Goal: Find specific page/section: Find specific page/section

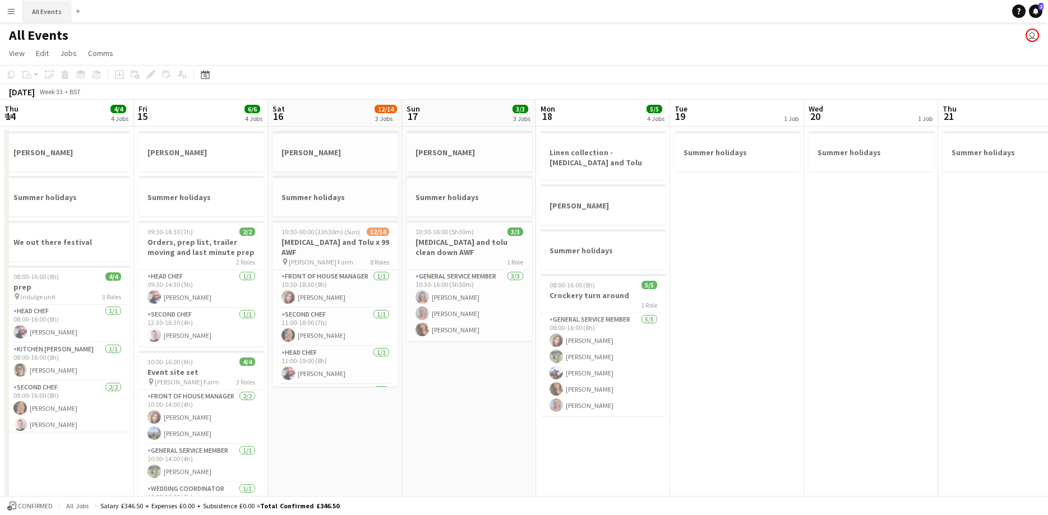
scroll to position [0, 694]
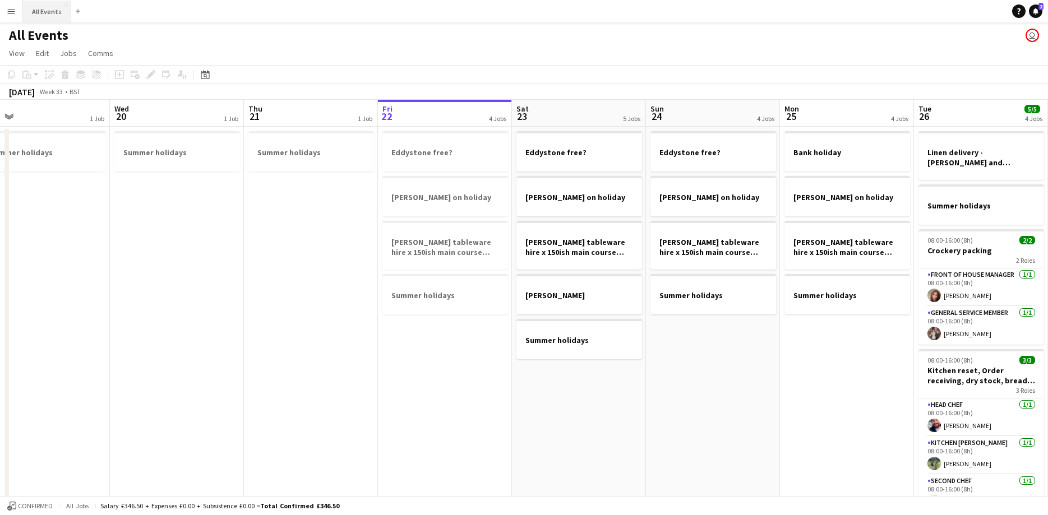
click at [30, 8] on button "All Events Close" at bounding box center [47, 12] width 48 height 22
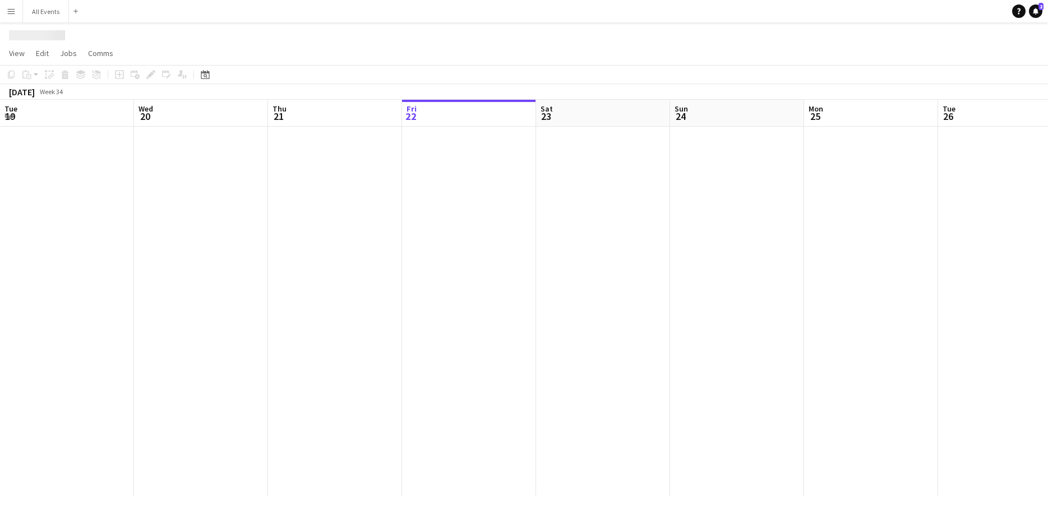
click at [11, 10] on app-icon "Menu" at bounding box center [11, 11] width 9 height 9
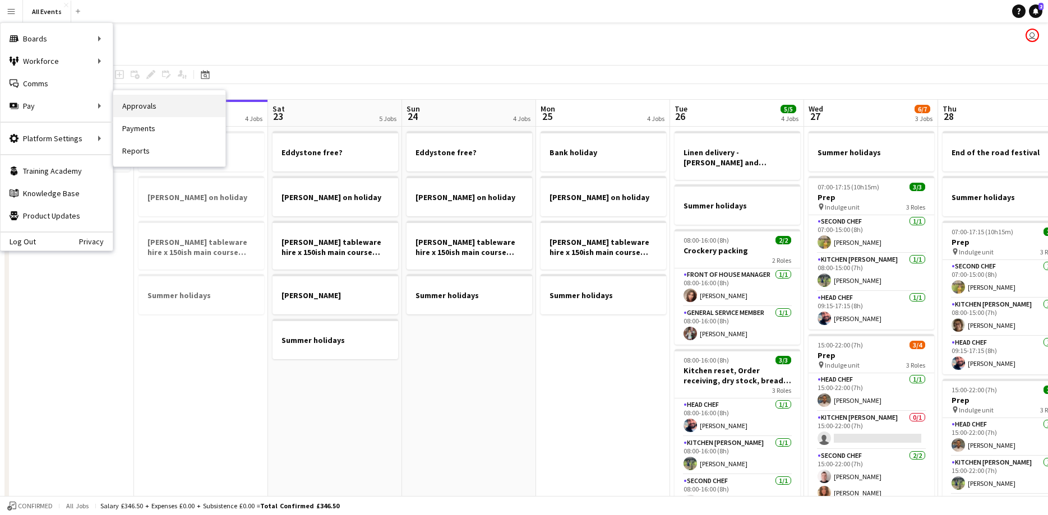
click at [164, 108] on link "Approvals" at bounding box center [169, 106] width 112 height 22
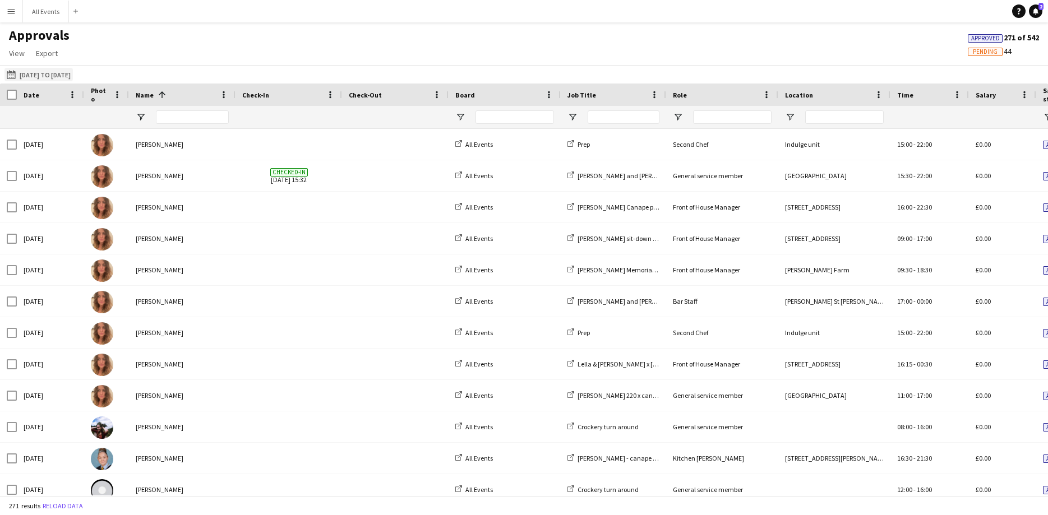
click at [73, 74] on button "[DATE] to [DATE] [DATE] to [DATE]" at bounding box center [38, 74] width 68 height 13
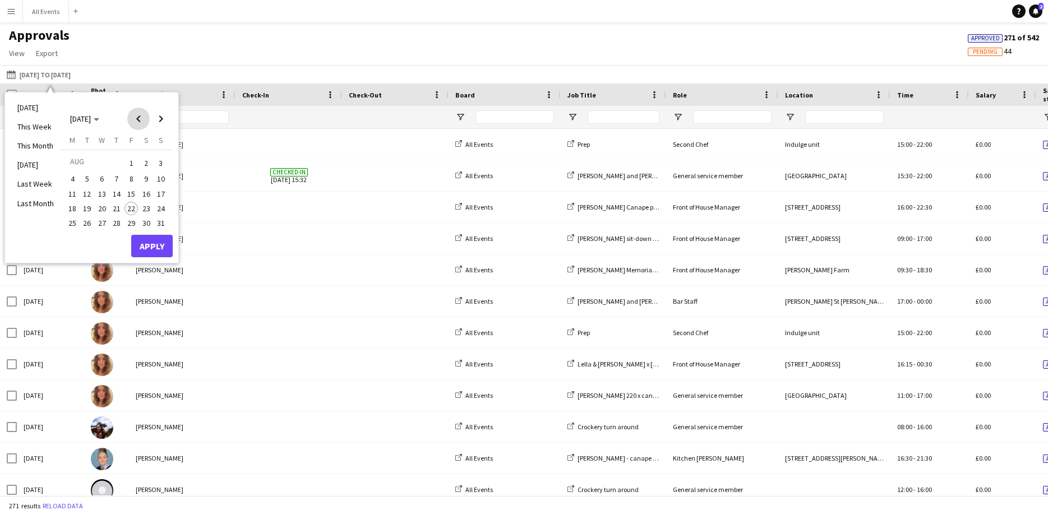
click at [136, 121] on span "Previous month" at bounding box center [138, 119] width 22 height 22
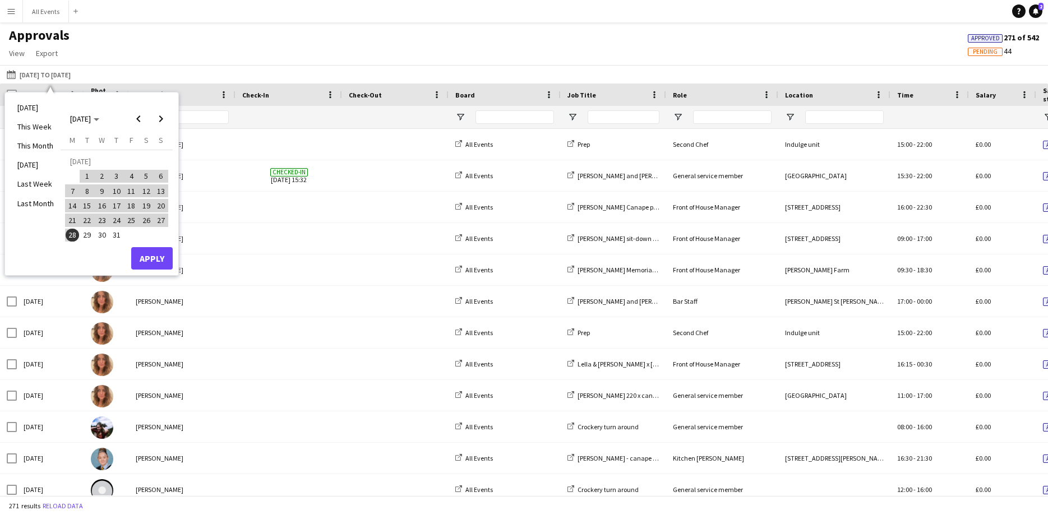
click at [91, 236] on span "29" at bounding box center [87, 235] width 13 height 13
click at [163, 117] on span "Next month" at bounding box center [161, 119] width 22 height 22
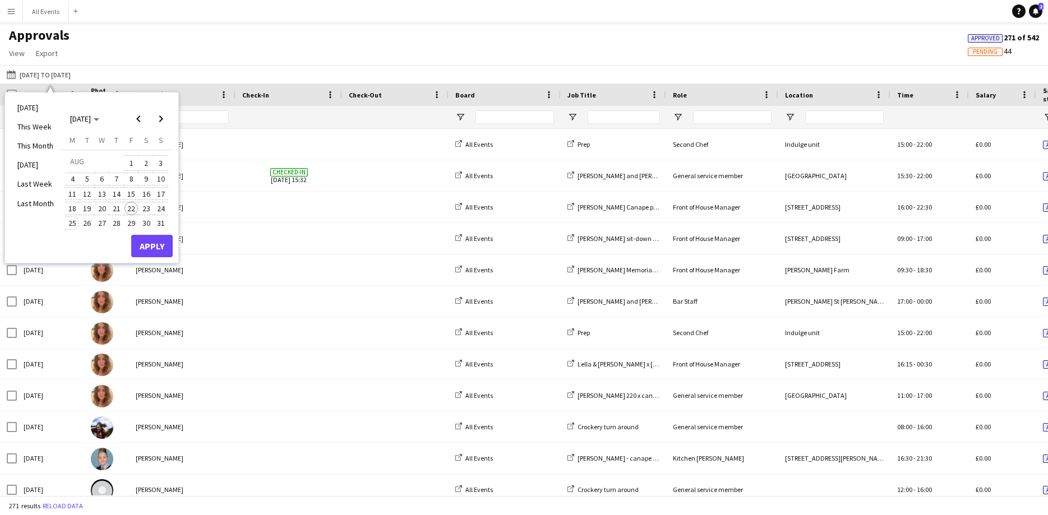
click at [77, 220] on span "25" at bounding box center [72, 222] width 13 height 13
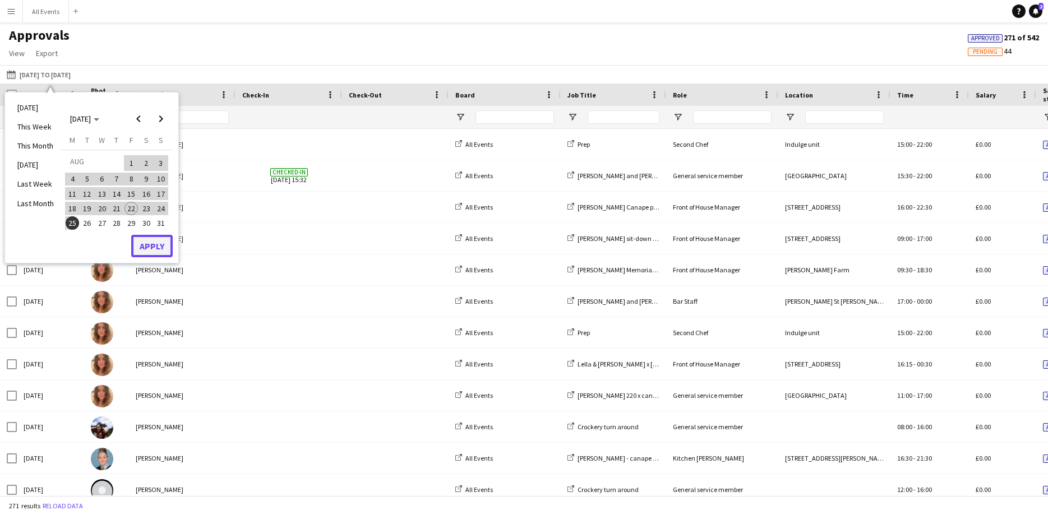
click at [155, 245] on button "Apply" at bounding box center [151, 246] width 41 height 22
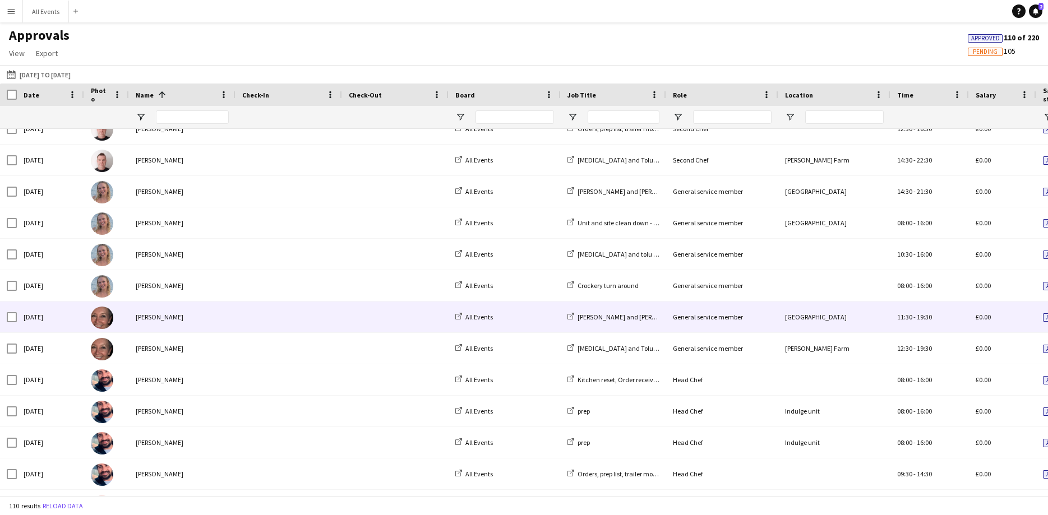
scroll to position [2402, 0]
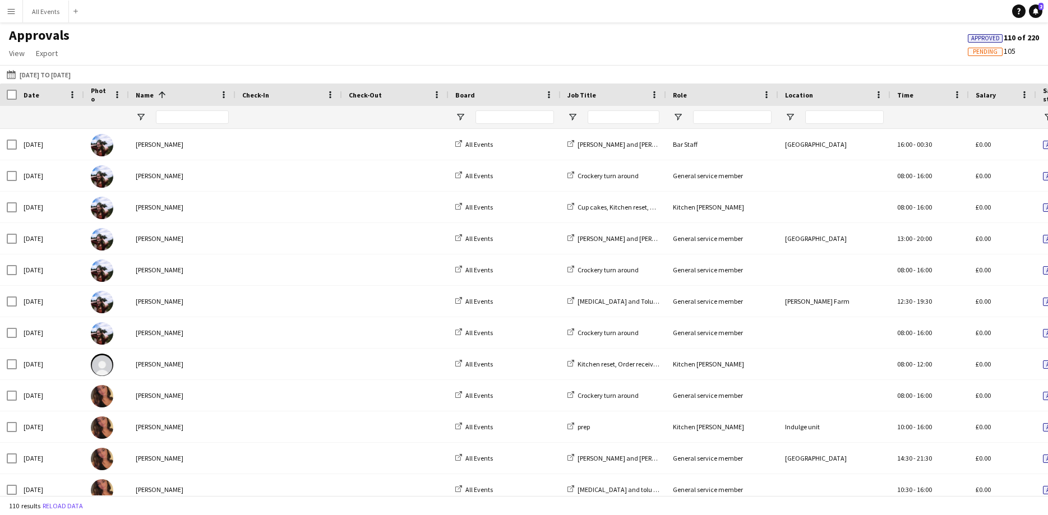
click at [16, 11] on button "Menu" at bounding box center [11, 11] width 22 height 22
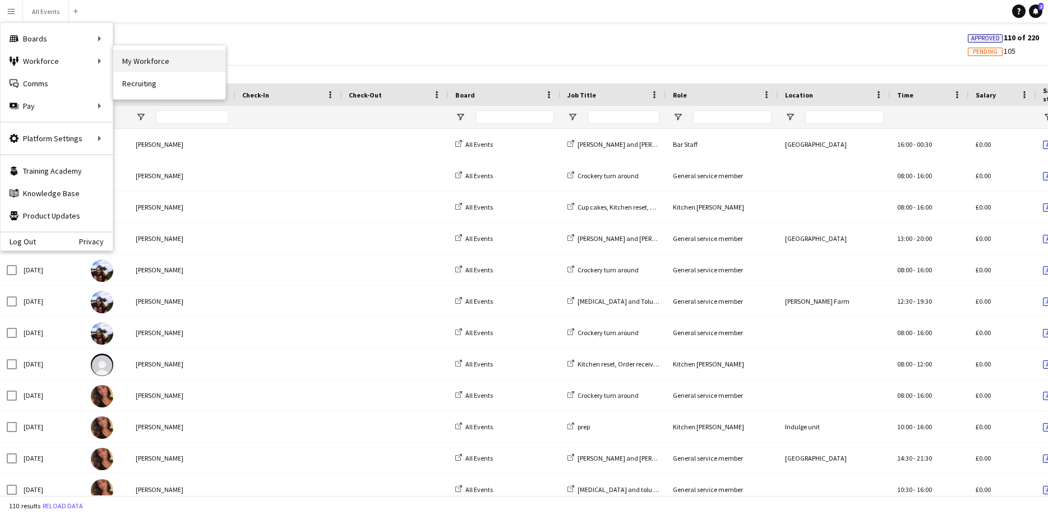
click at [149, 59] on link "My Workforce" at bounding box center [169, 61] width 112 height 22
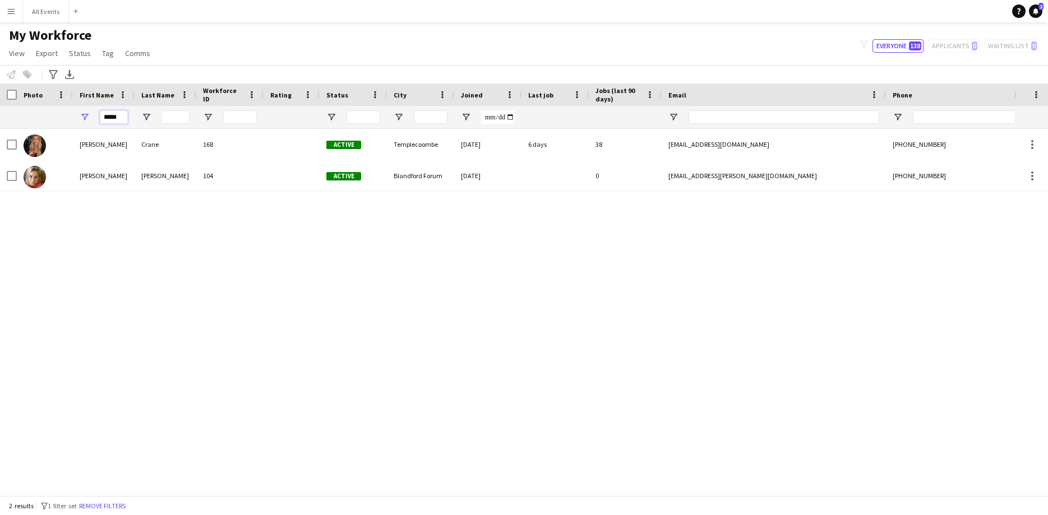
drag, startPoint x: 122, startPoint y: 117, endPoint x: 65, endPoint y: 122, distance: 56.9
click at [65, 122] on div "*****" at bounding box center [608, 117] width 1216 height 22
type input "*"
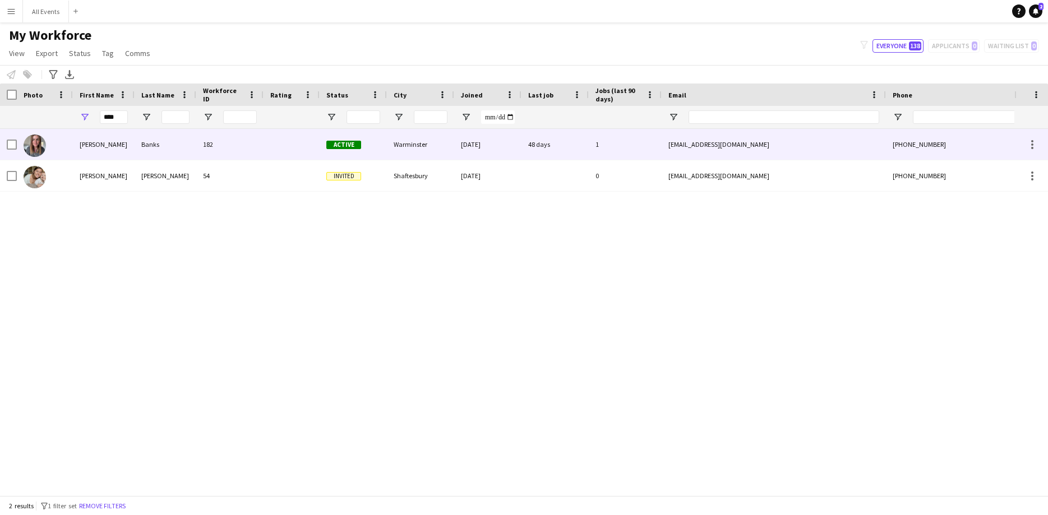
click at [86, 151] on div "[PERSON_NAME]" at bounding box center [104, 144] width 62 height 31
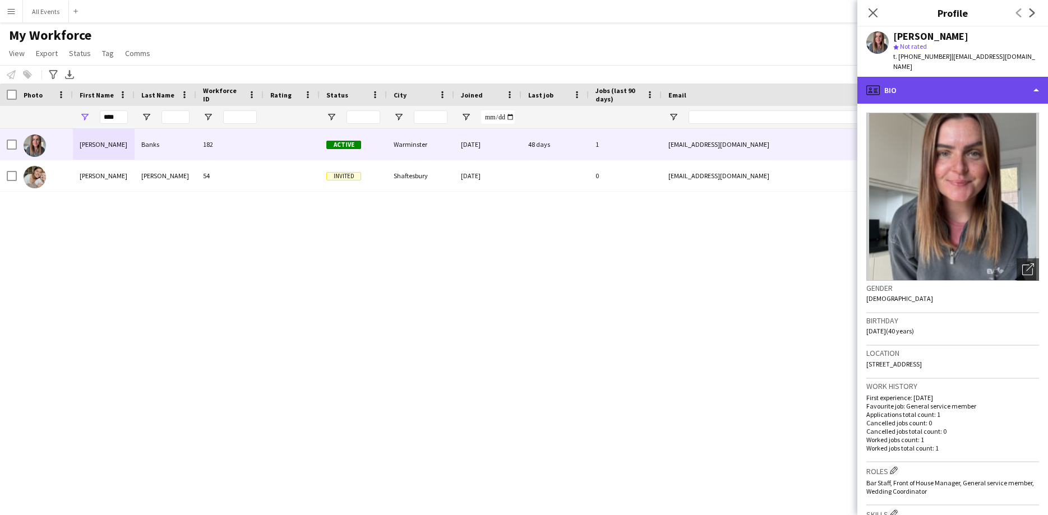
click at [935, 90] on div "profile Bio" at bounding box center [952, 90] width 191 height 27
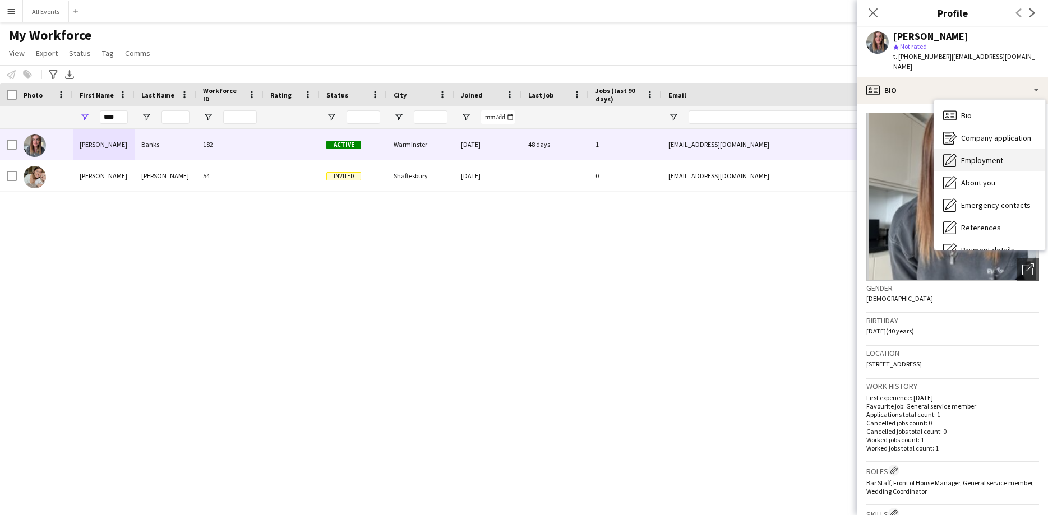
click at [966, 155] on span "Employment" at bounding box center [982, 160] width 42 height 10
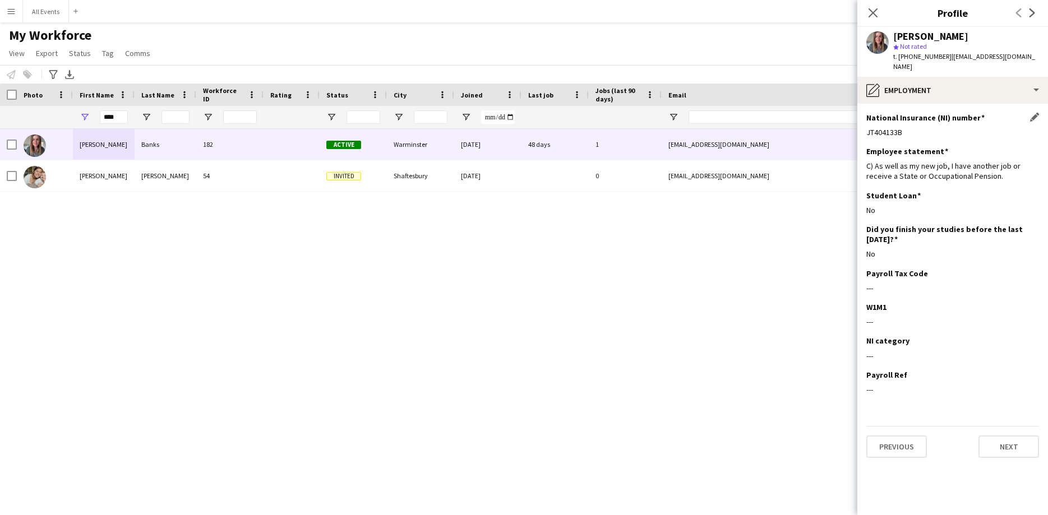
drag, startPoint x: 901, startPoint y: 121, endPoint x: 866, endPoint y: 123, distance: 34.9
click at [866, 127] on div "JT404133B" at bounding box center [952, 132] width 173 height 10
copy div "JT404133B"
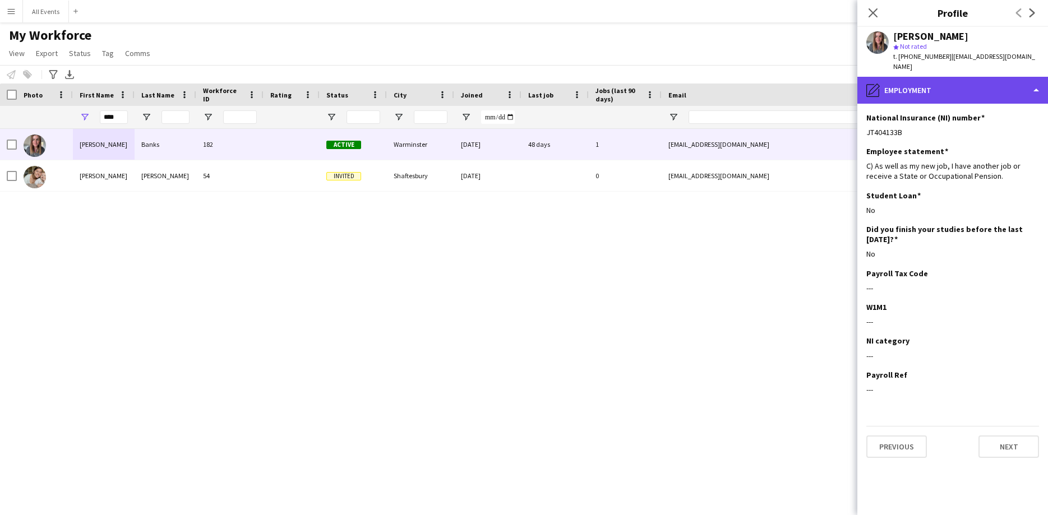
click at [894, 86] on div "pencil4 Employment" at bounding box center [952, 90] width 191 height 27
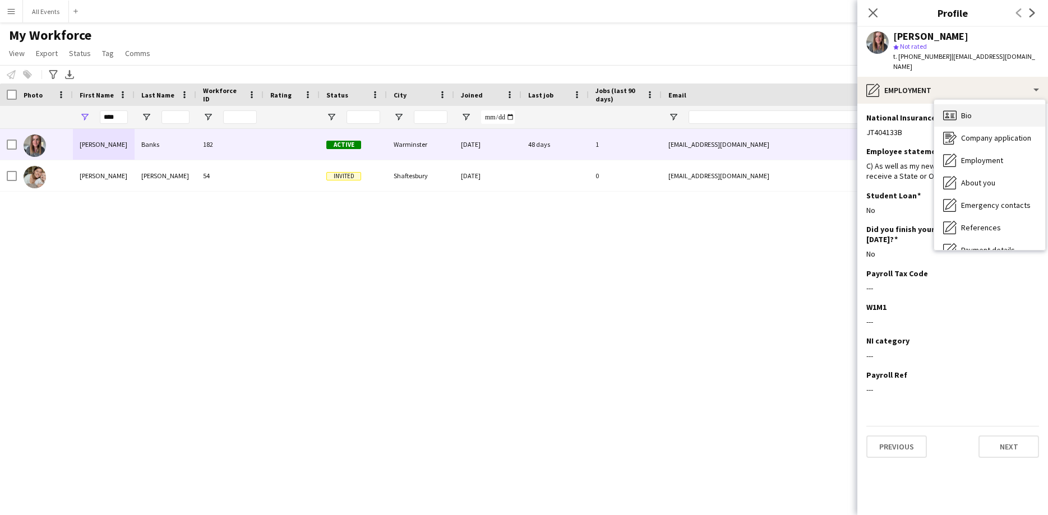
click at [971, 110] on span "Bio" at bounding box center [966, 115] width 11 height 10
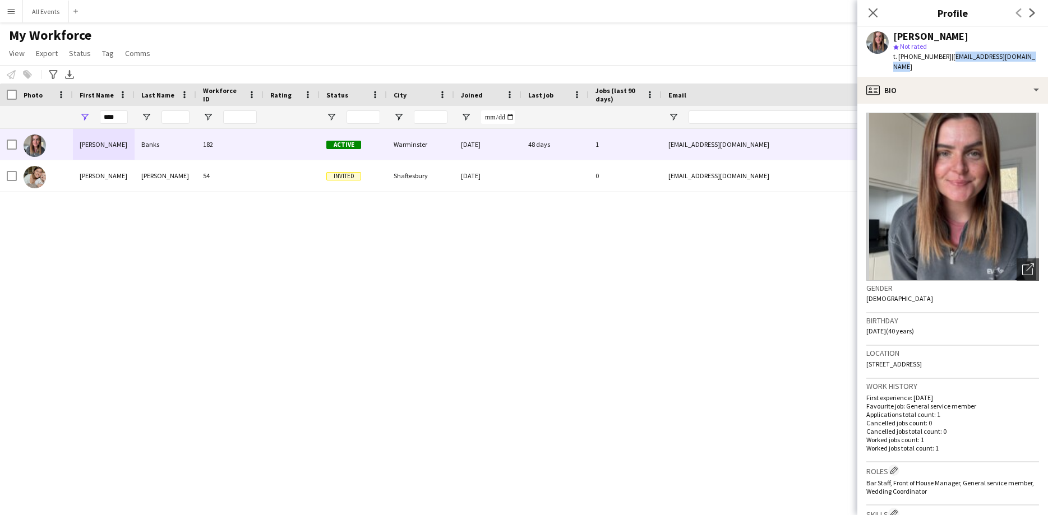
drag, startPoint x: 1027, startPoint y: 57, endPoint x: 946, endPoint y: 62, distance: 80.4
click at [946, 62] on div "[PERSON_NAME] star Not rated t. [PHONE_NUMBER] | [EMAIL_ADDRESS][DOMAIN_NAME]" at bounding box center [952, 52] width 191 height 50
copy span "[EMAIL_ADDRESS][DOMAIN_NAME]"
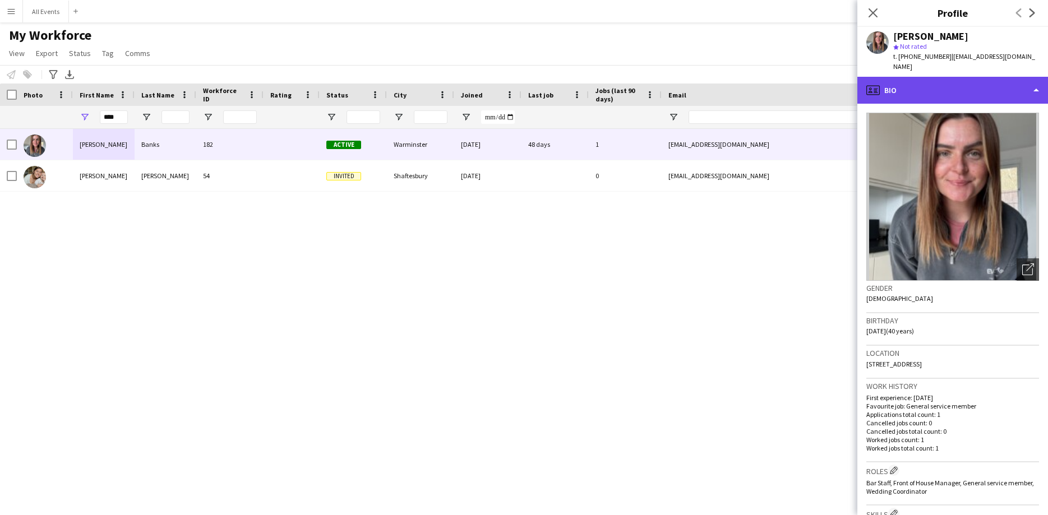
click at [912, 85] on div "profile Bio" at bounding box center [952, 90] width 191 height 27
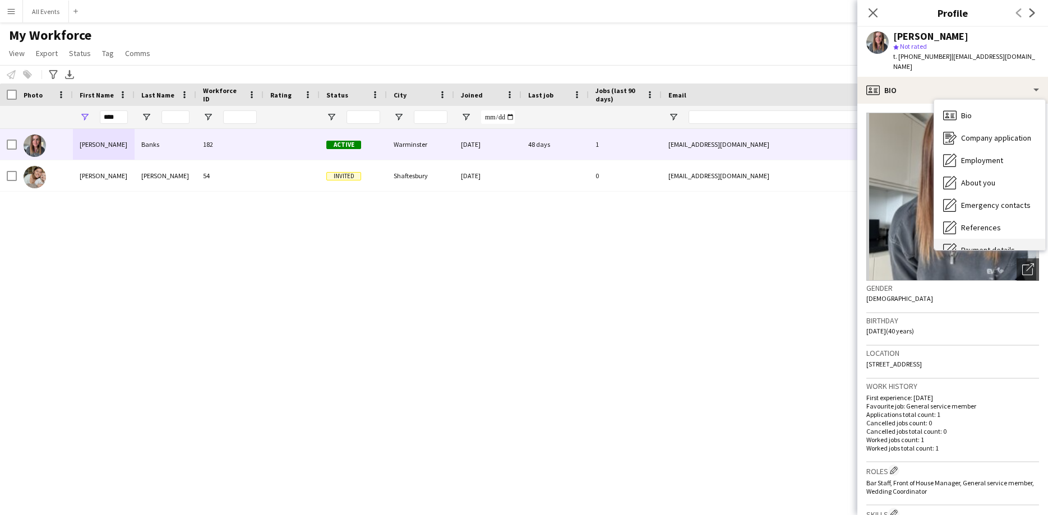
click at [966, 245] on span "Payment details" at bounding box center [988, 250] width 54 height 10
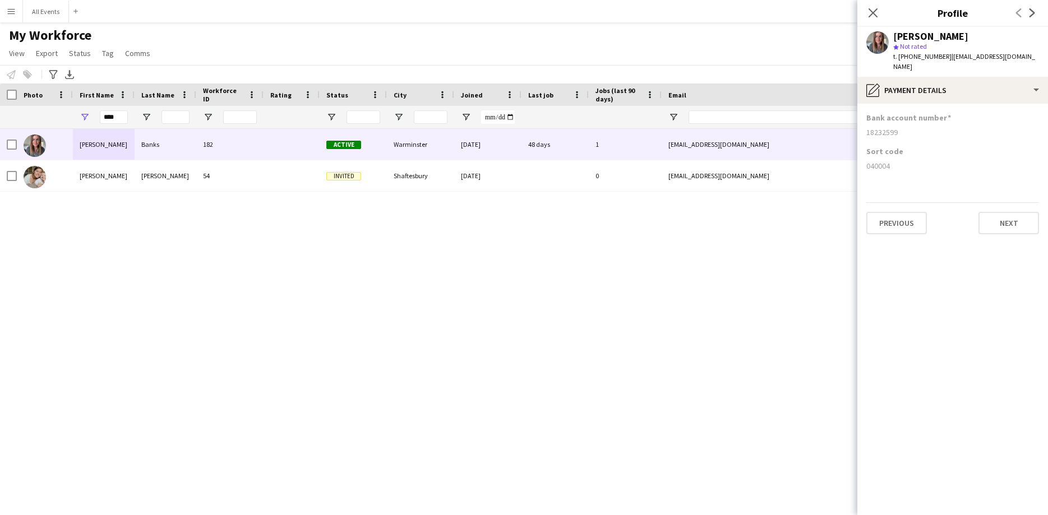
drag, startPoint x: 897, startPoint y: 121, endPoint x: 864, endPoint y: 121, distance: 32.5
click at [864, 121] on app-section-data-types "Bank account number [FINANCIAL_ID] Sort code [FINANCIAL_ID] Previous Next" at bounding box center [952, 310] width 191 height 412
copy div "18232599"
drag, startPoint x: 119, startPoint y: 115, endPoint x: 35, endPoint y: 128, distance: 85.0
click at [100, 124] on input "****" at bounding box center [114, 116] width 28 height 13
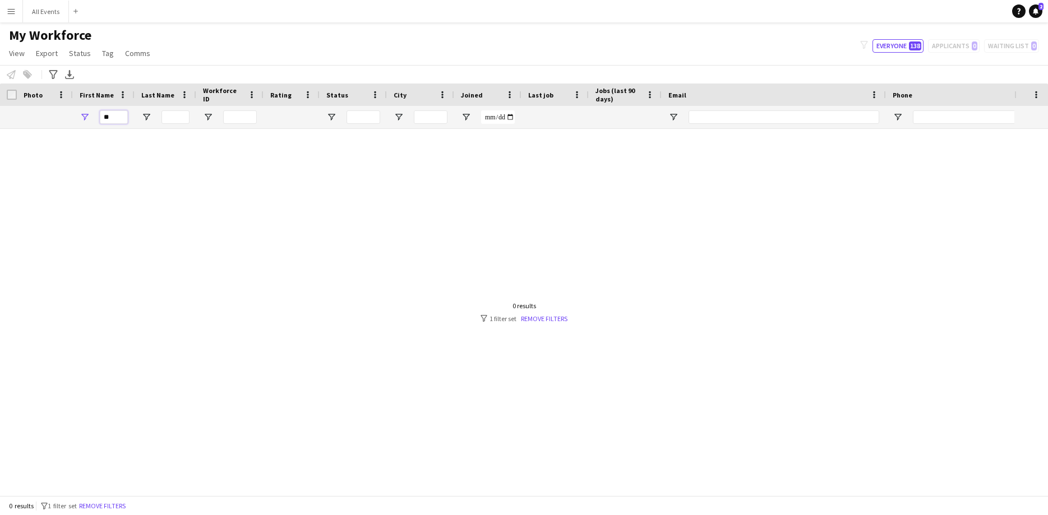
type input "*"
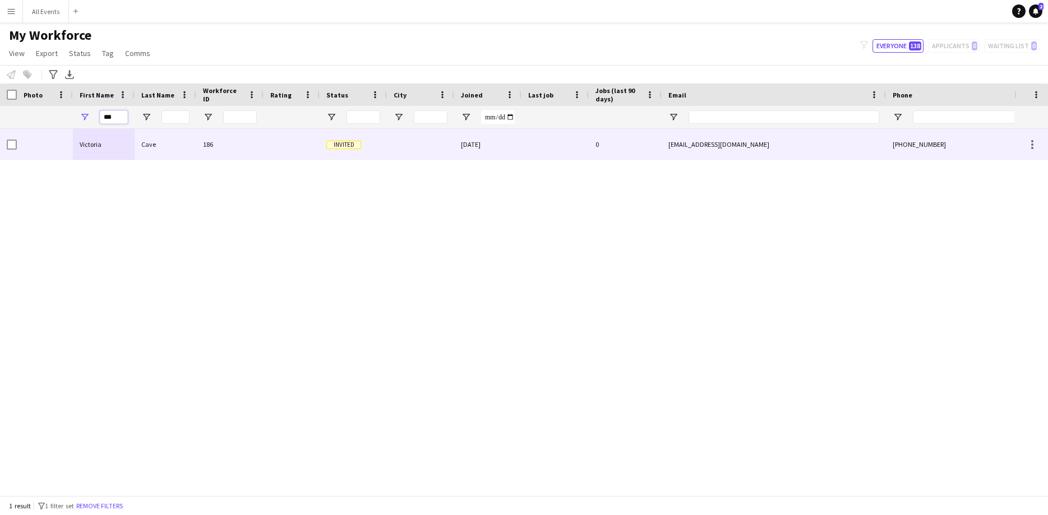
type input "***"
click at [91, 150] on div "Victoria" at bounding box center [104, 144] width 62 height 31
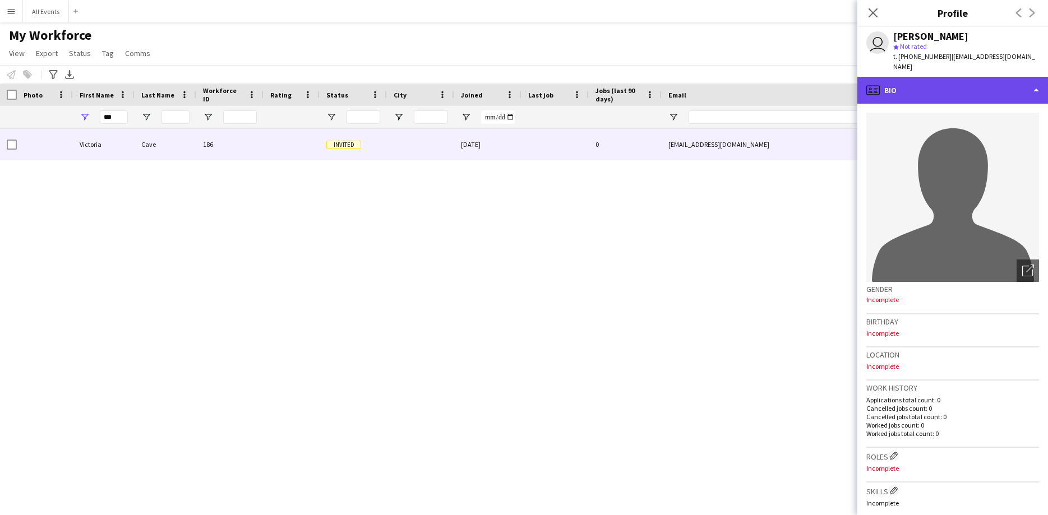
click at [921, 84] on div "profile Bio" at bounding box center [952, 90] width 191 height 27
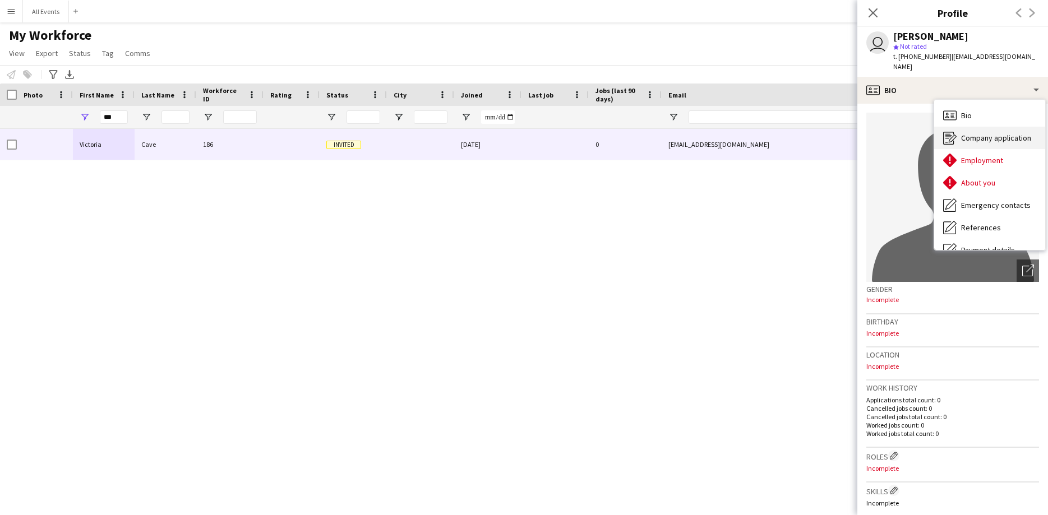
click at [986, 133] on span "Company application" at bounding box center [996, 138] width 70 height 10
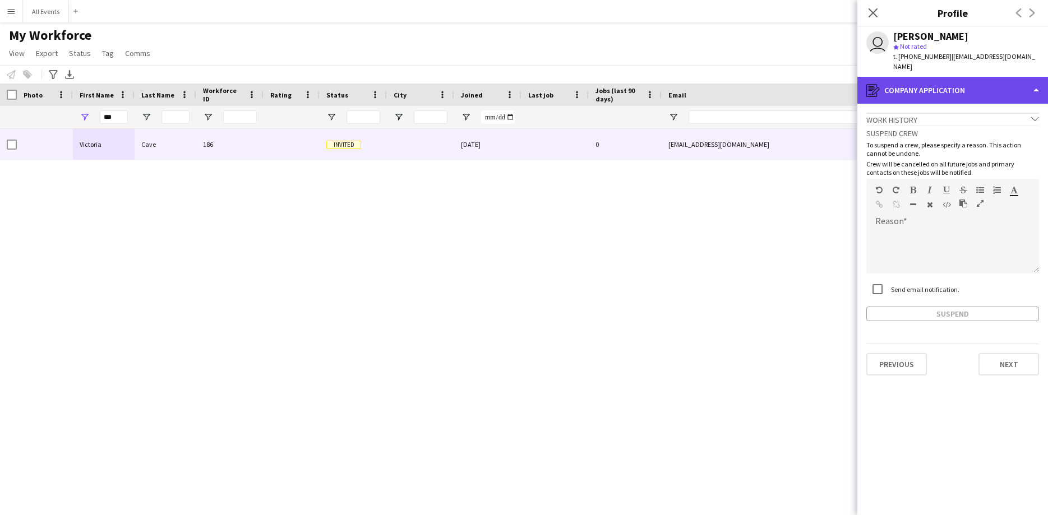
click at [919, 91] on div "register Company application" at bounding box center [952, 90] width 191 height 27
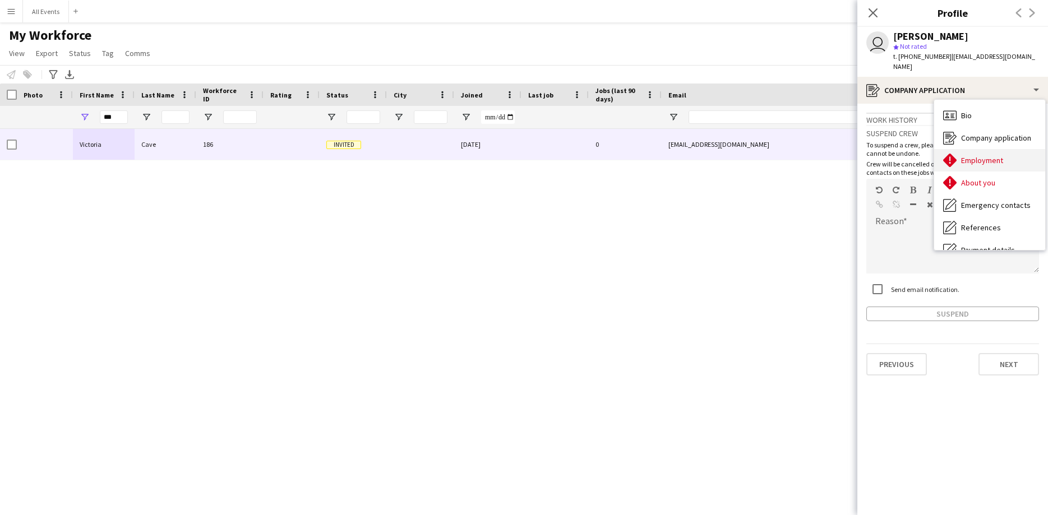
click at [985, 155] on span "Employment" at bounding box center [982, 160] width 42 height 10
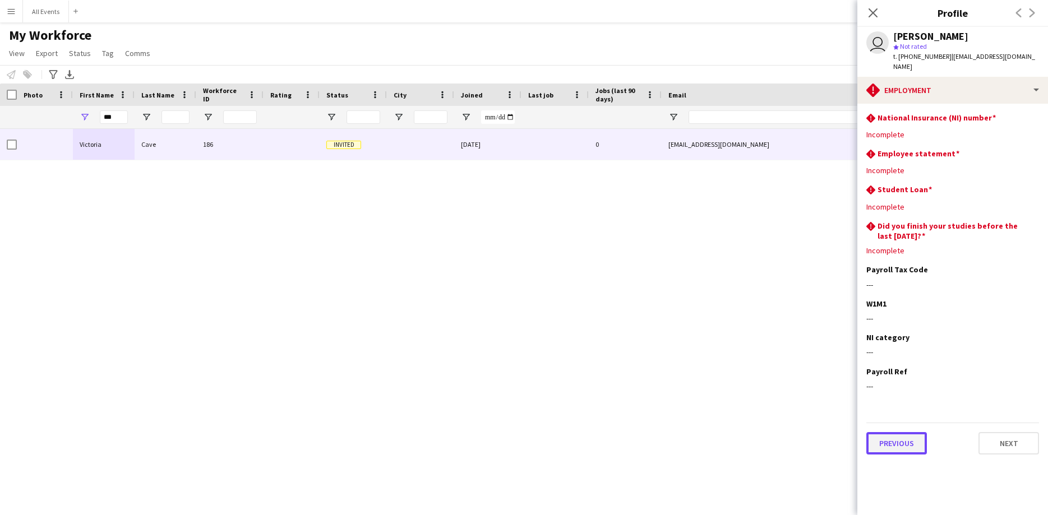
click at [908, 437] on button "Previous" at bounding box center [896, 443] width 61 height 22
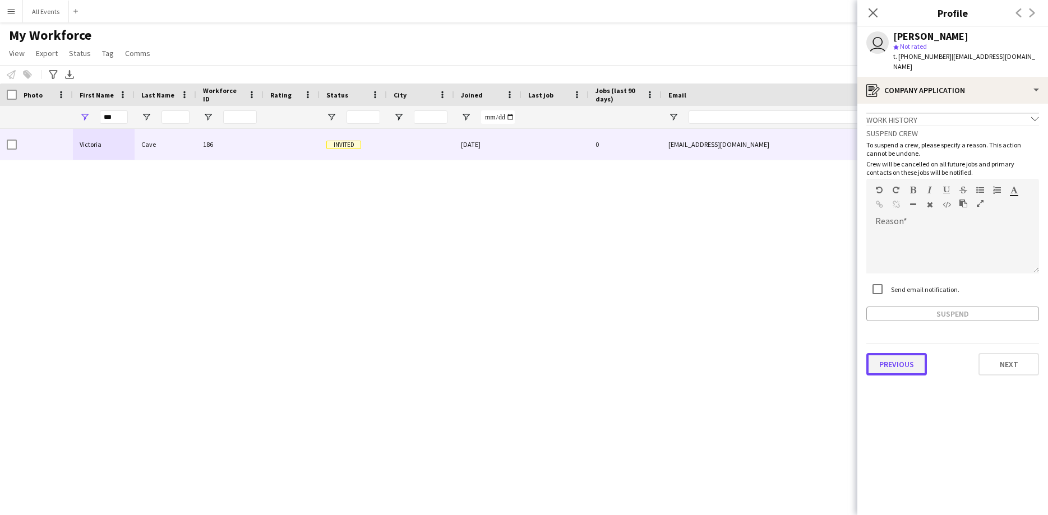
click at [893, 353] on button "Previous" at bounding box center [896, 364] width 61 height 22
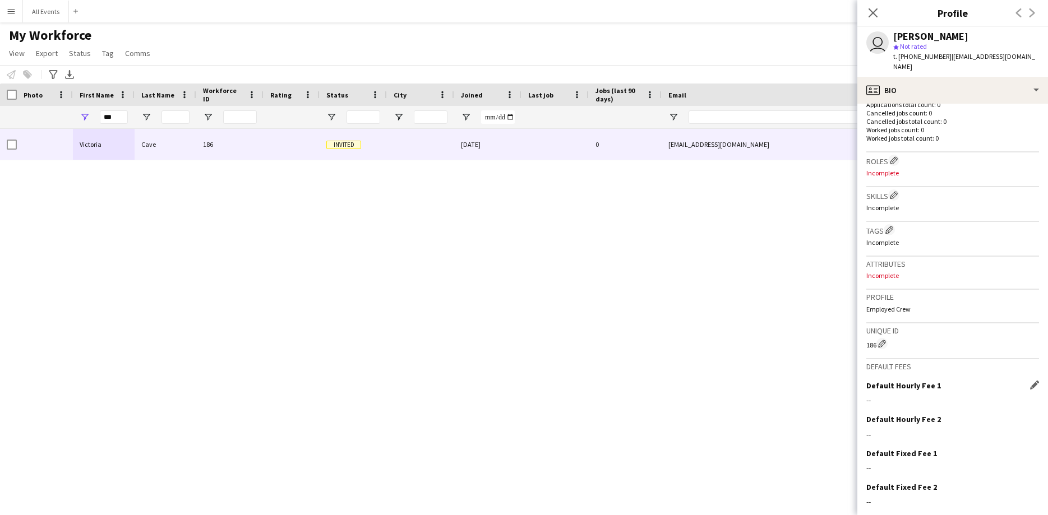
scroll to position [327, 0]
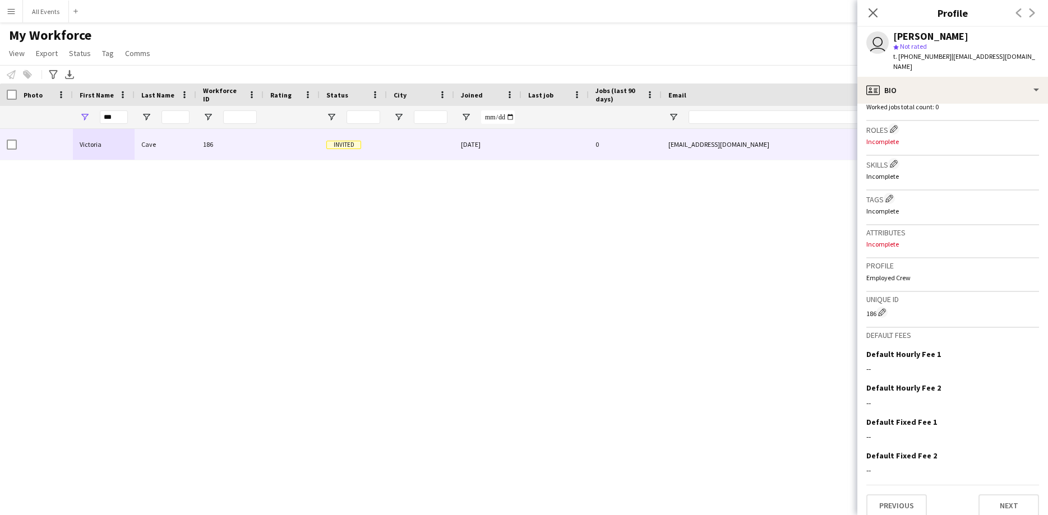
click at [1013, 485] on div "Previous Next" at bounding box center [952, 501] width 173 height 32
click at [1013, 495] on button "Next" at bounding box center [1008, 506] width 61 height 22
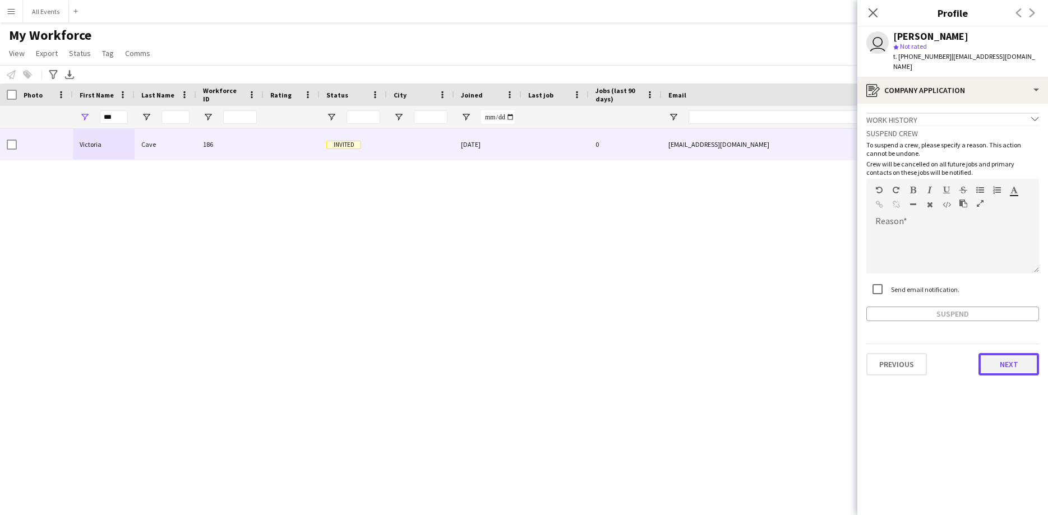
click at [1024, 353] on button "Next" at bounding box center [1008, 364] width 61 height 22
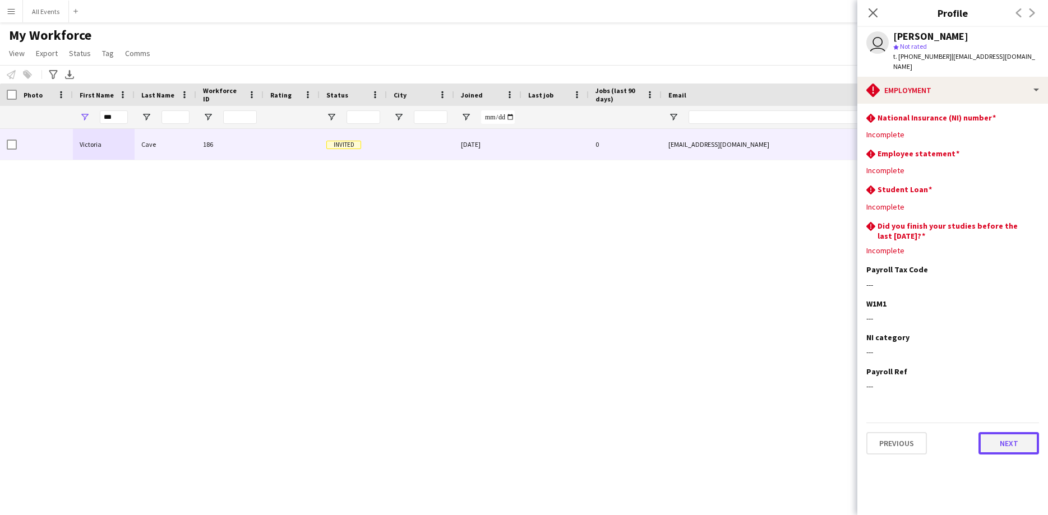
click at [994, 438] on button "Next" at bounding box center [1008, 443] width 61 height 22
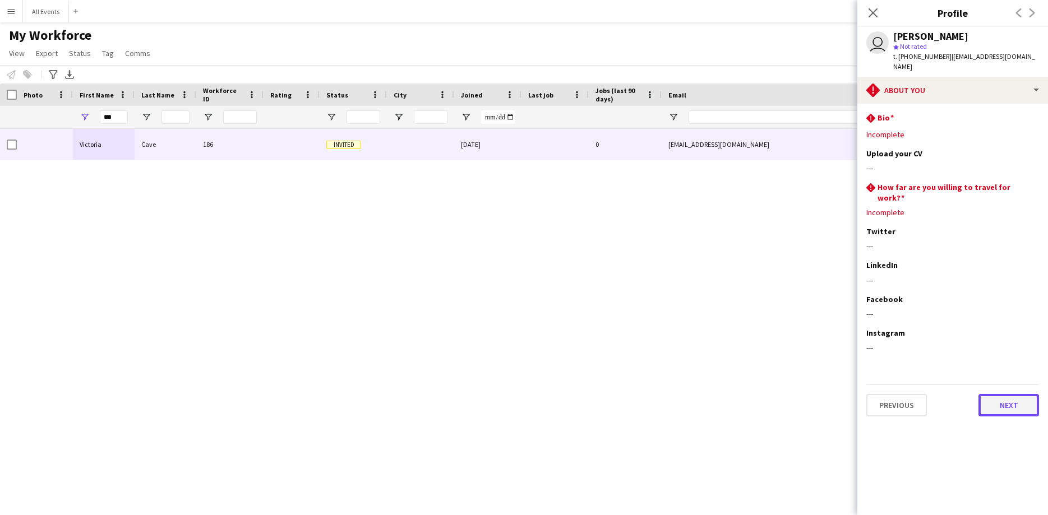
click at [1002, 394] on button "Next" at bounding box center [1008, 405] width 61 height 22
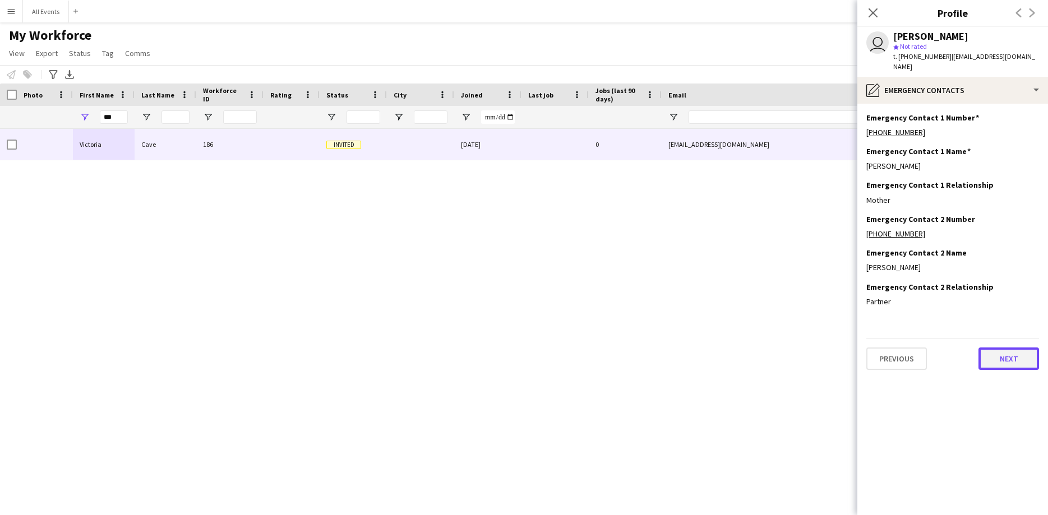
click at [1002, 354] on button "Next" at bounding box center [1008, 359] width 61 height 22
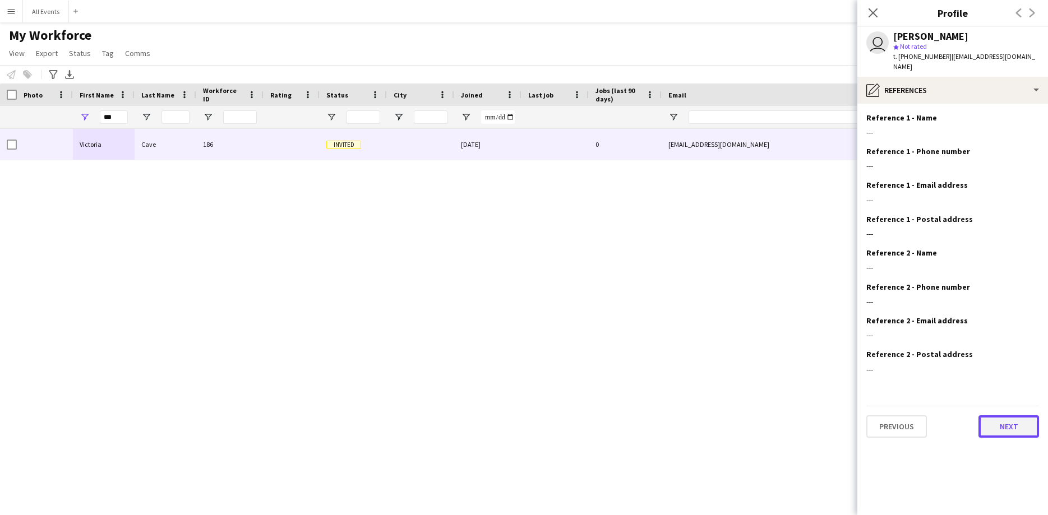
click at [1006, 415] on button "Next" at bounding box center [1008, 426] width 61 height 22
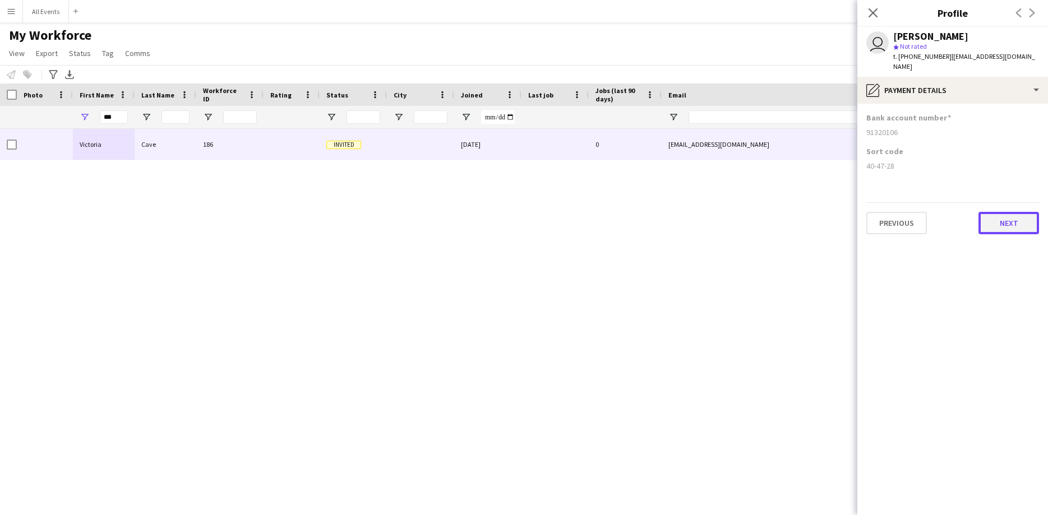
click at [997, 222] on button "Next" at bounding box center [1008, 223] width 61 height 22
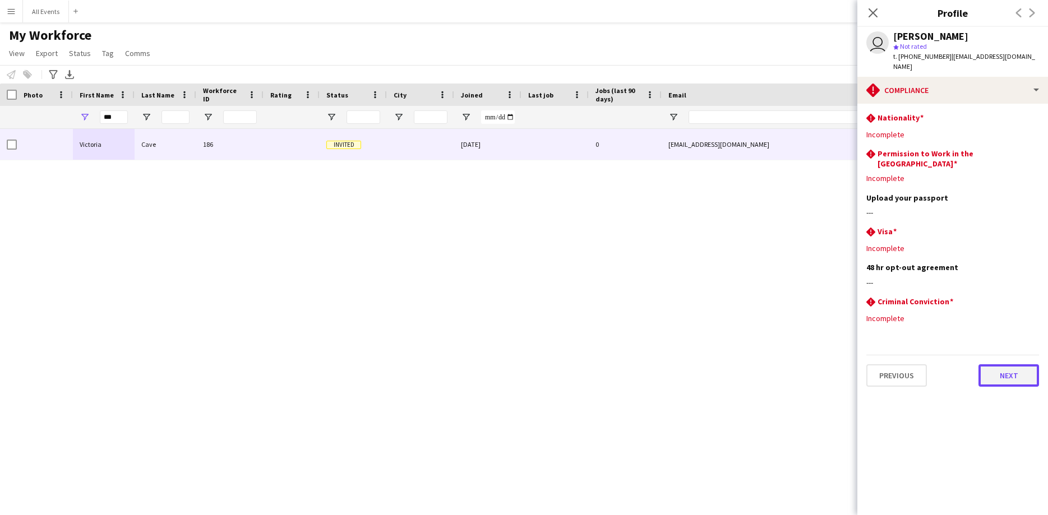
click at [1006, 364] on button "Next" at bounding box center [1008, 375] width 61 height 22
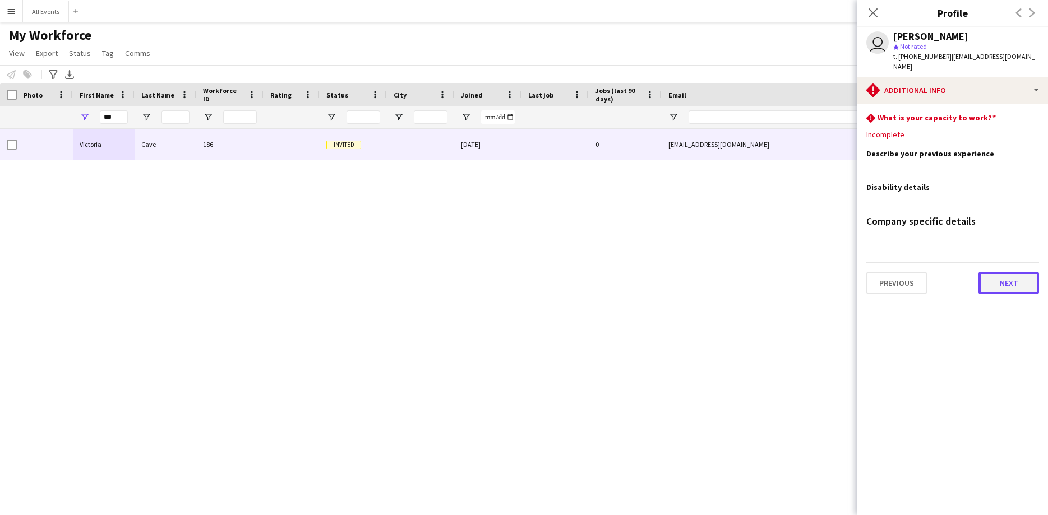
click at [996, 276] on button "Next" at bounding box center [1008, 283] width 61 height 22
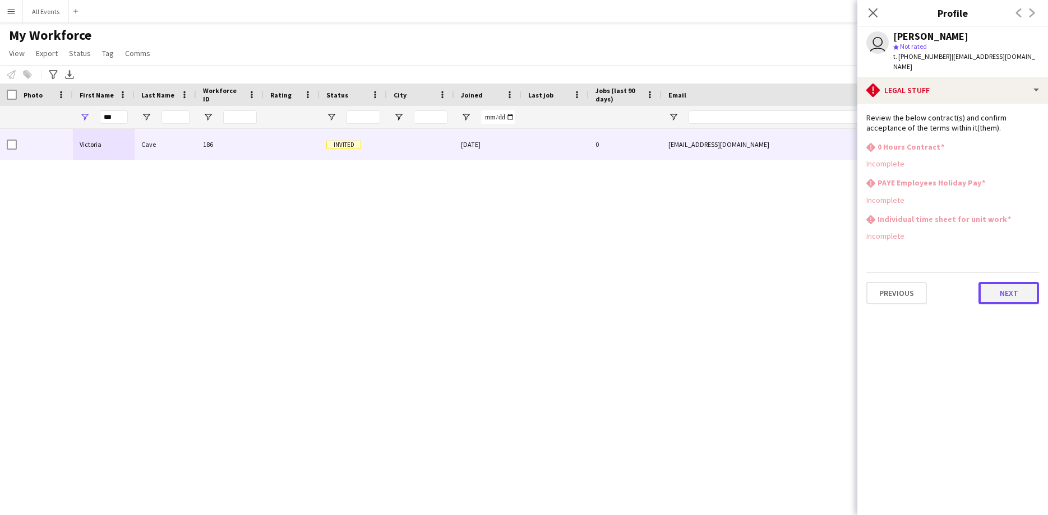
click at [996, 282] on button "Next" at bounding box center [1008, 293] width 61 height 22
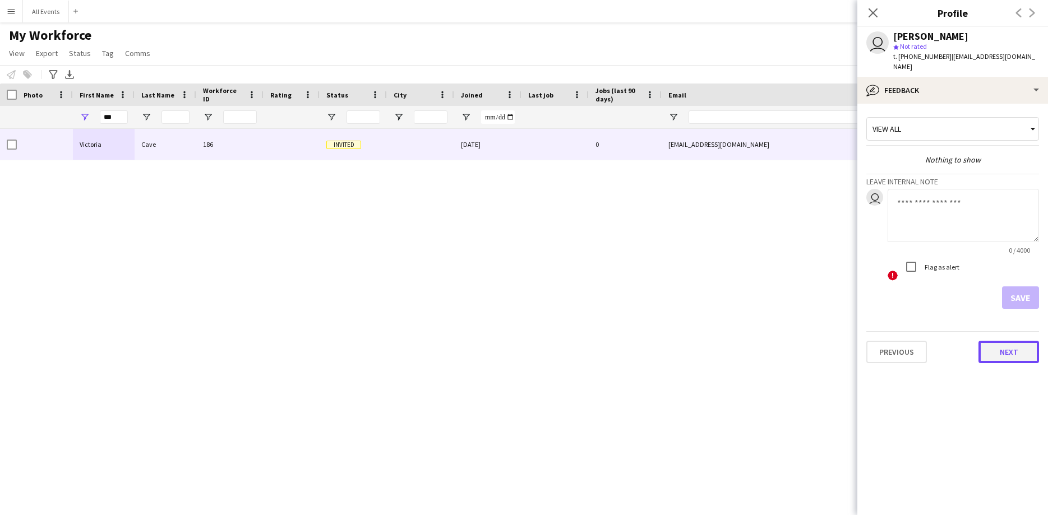
click at [994, 343] on button "Next" at bounding box center [1008, 352] width 61 height 22
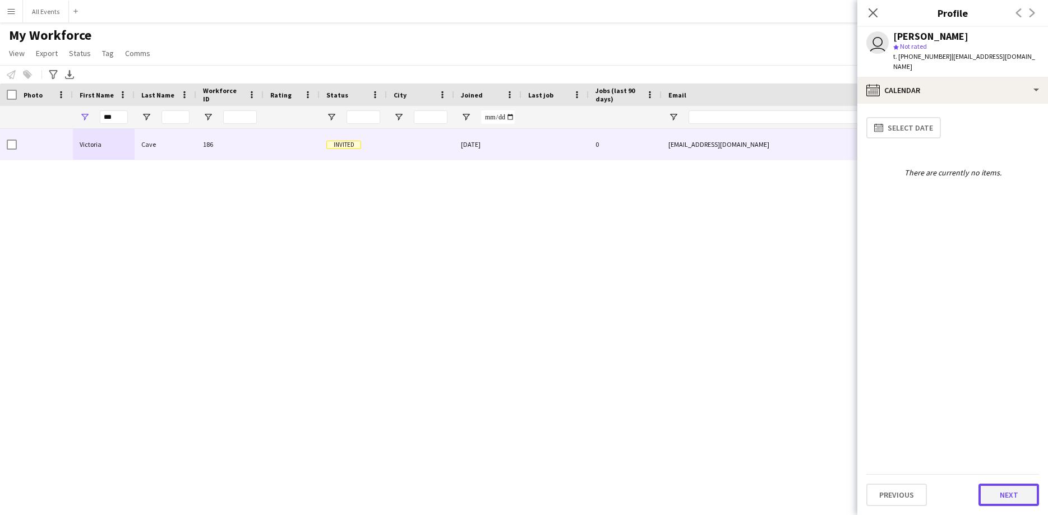
click at [1009, 488] on button "Next" at bounding box center [1008, 495] width 61 height 22
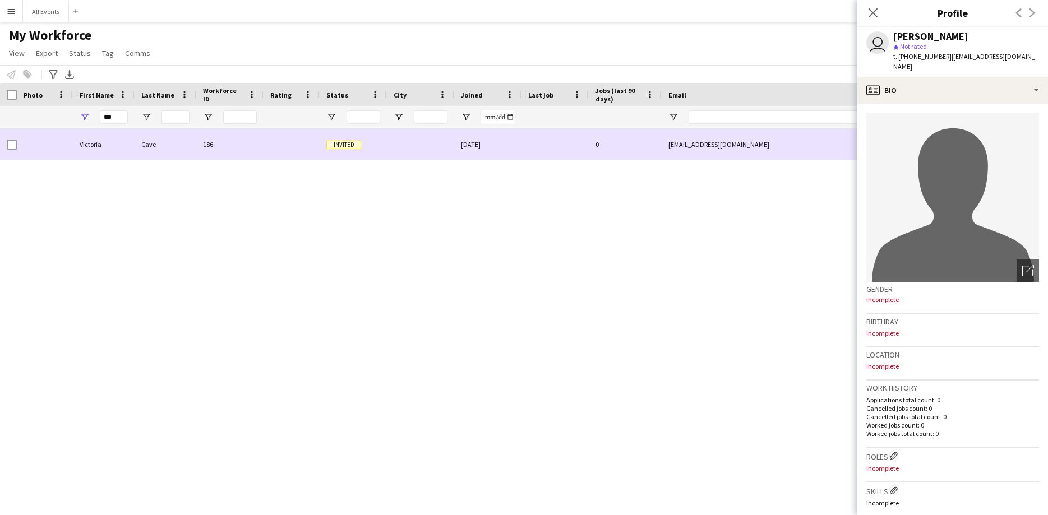
drag, startPoint x: 751, startPoint y: 145, endPoint x: 722, endPoint y: 146, distance: 29.7
click at [722, 146] on div "[EMAIL_ADDRESS][DOMAIN_NAME]" at bounding box center [774, 144] width 224 height 31
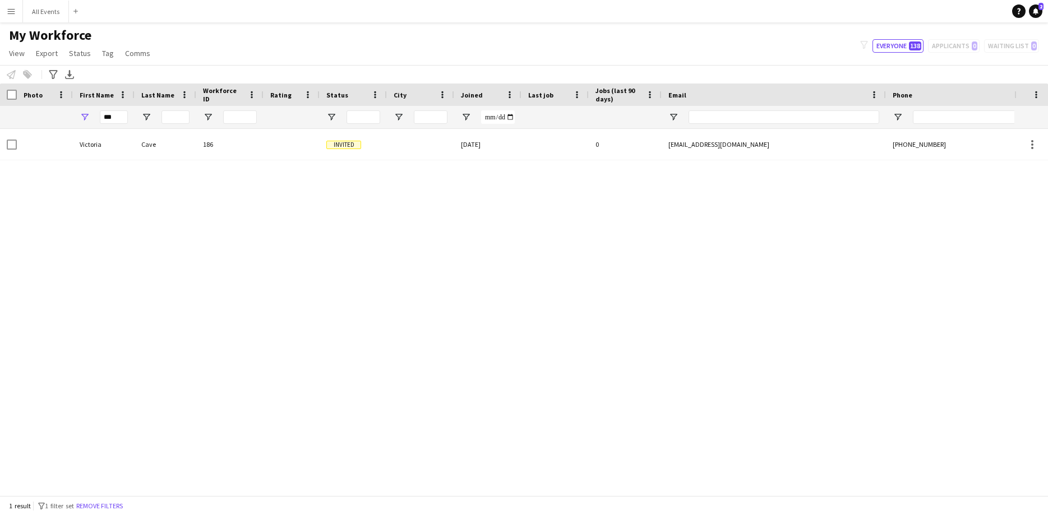
click at [691, 151] on div "[EMAIL_ADDRESS][DOMAIN_NAME]" at bounding box center [774, 144] width 224 height 31
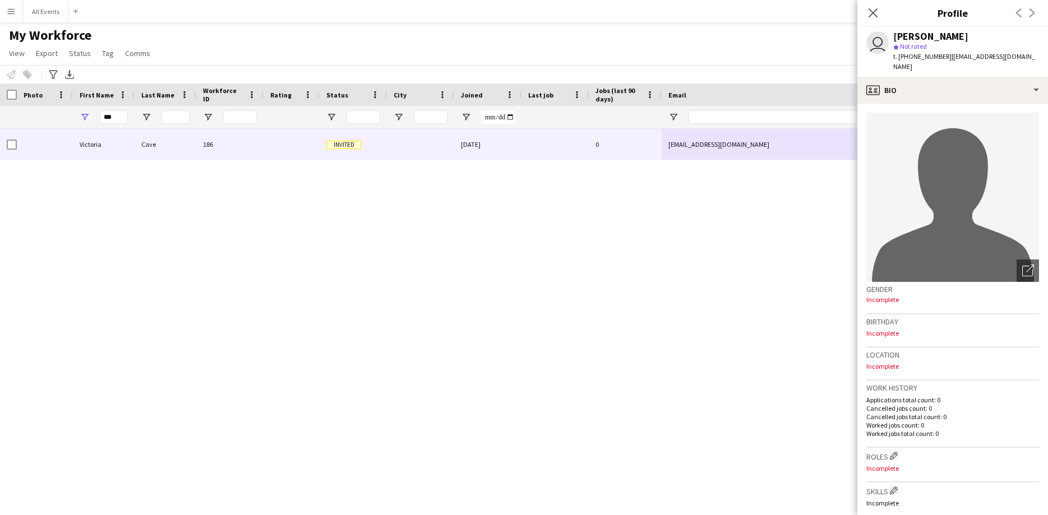
drag, startPoint x: 1034, startPoint y: 55, endPoint x: 947, endPoint y: 62, distance: 87.8
click at [947, 62] on div "user [PERSON_NAME] star Not rated t. [PHONE_NUMBER] | [EMAIL_ADDRESS][DOMAIN_NA…" at bounding box center [952, 52] width 191 height 50
copy span "[EMAIL_ADDRESS][DOMAIN_NAME]"
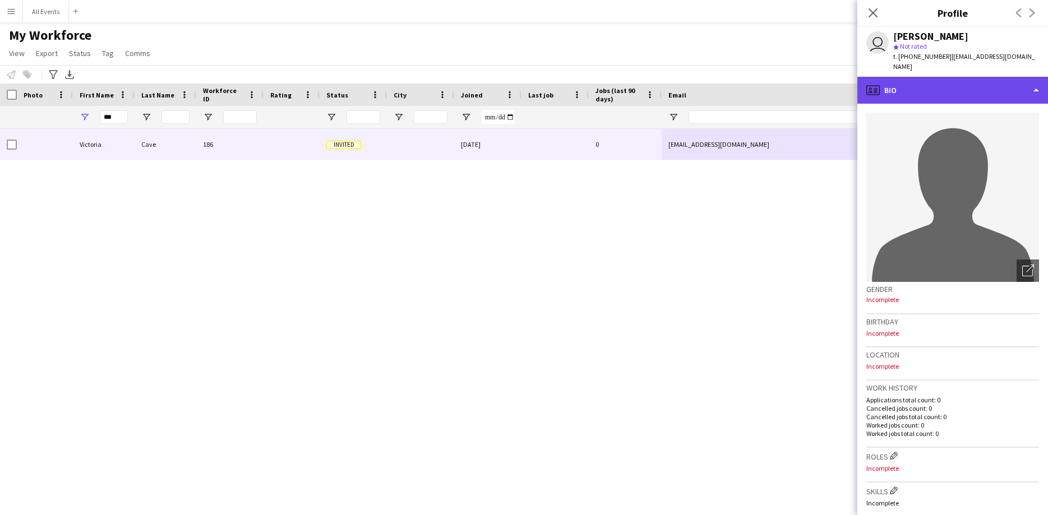
click at [1005, 77] on div "profile Bio" at bounding box center [952, 90] width 191 height 27
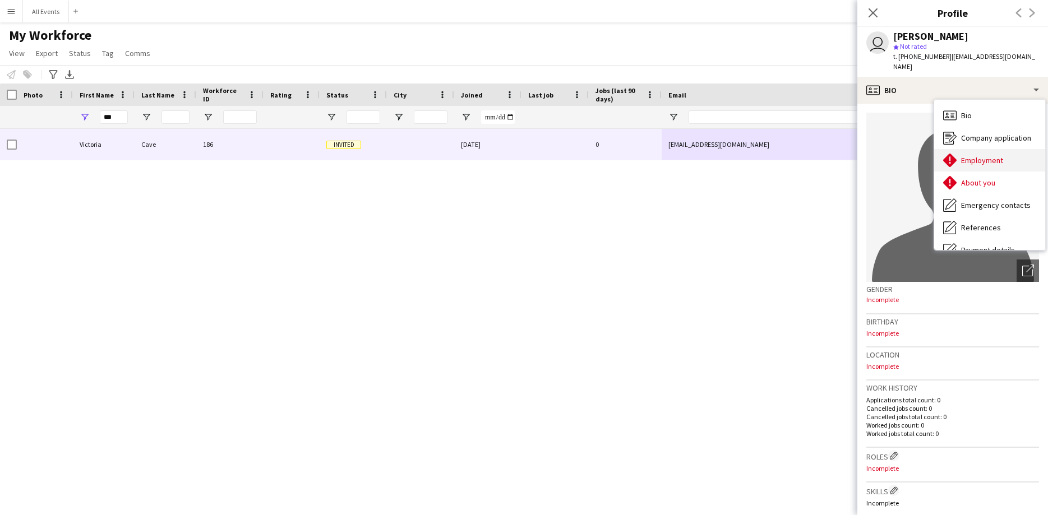
click at [977, 155] on span "Employment" at bounding box center [982, 160] width 42 height 10
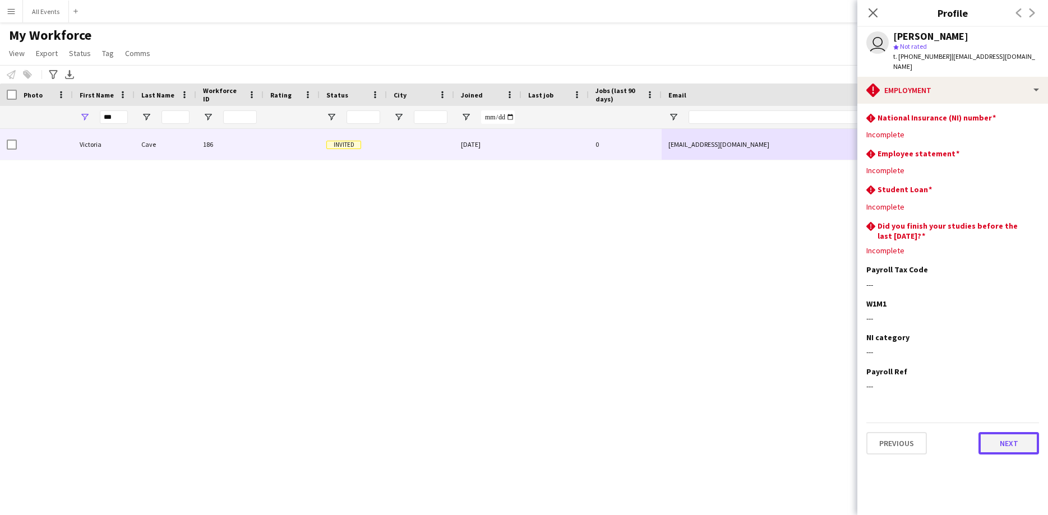
click at [995, 440] on button "Next" at bounding box center [1008, 443] width 61 height 22
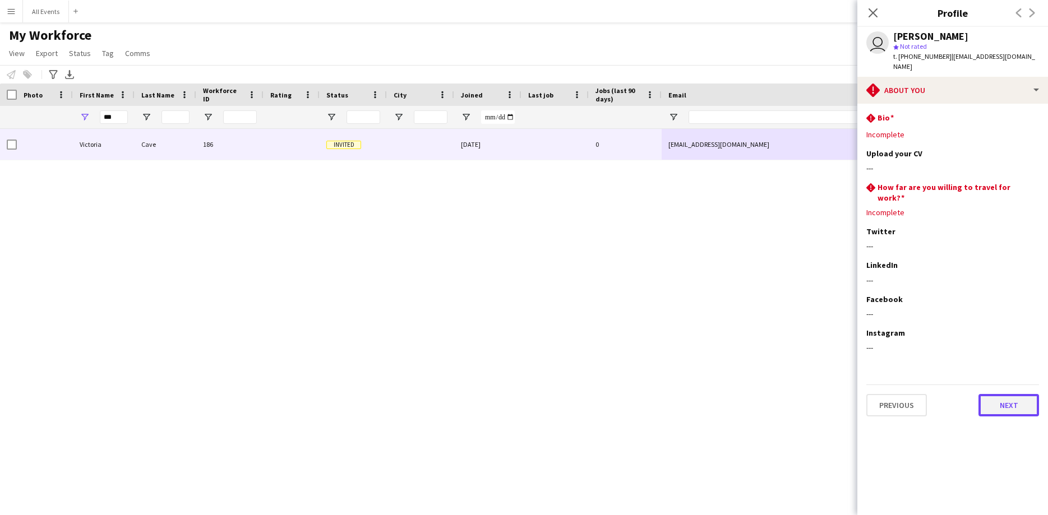
click at [1007, 394] on button "Next" at bounding box center [1008, 405] width 61 height 22
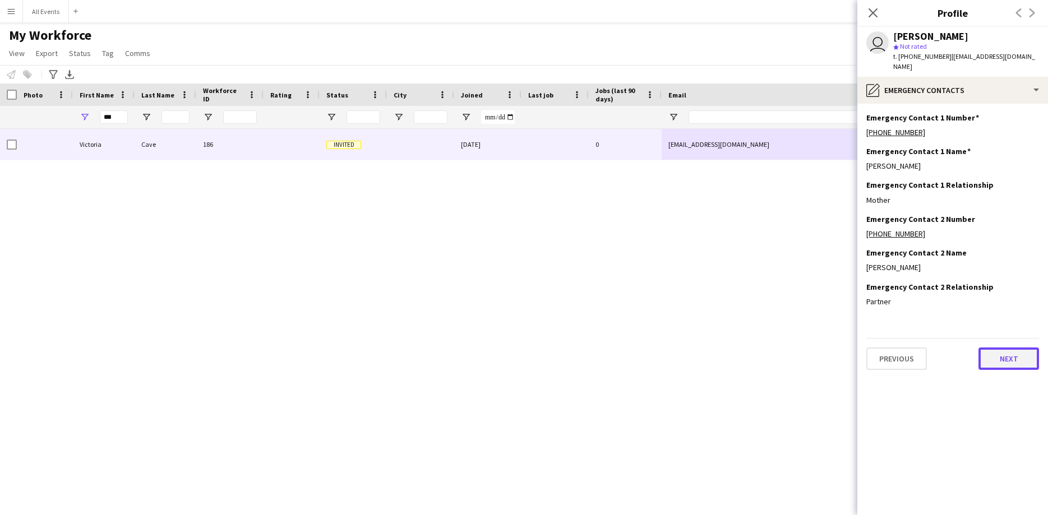
click at [1010, 354] on button "Next" at bounding box center [1008, 359] width 61 height 22
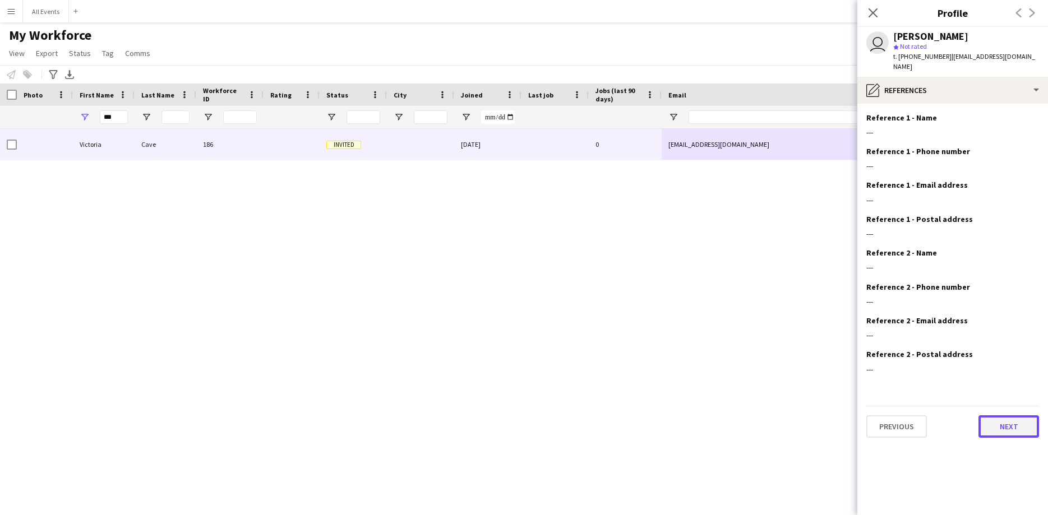
click at [1010, 415] on button "Next" at bounding box center [1008, 426] width 61 height 22
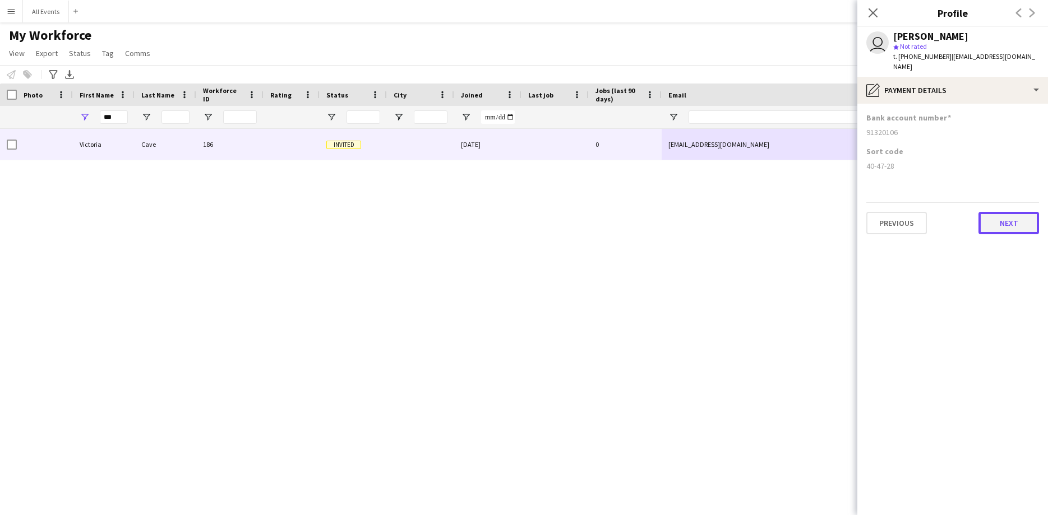
click at [1004, 216] on button "Next" at bounding box center [1008, 223] width 61 height 22
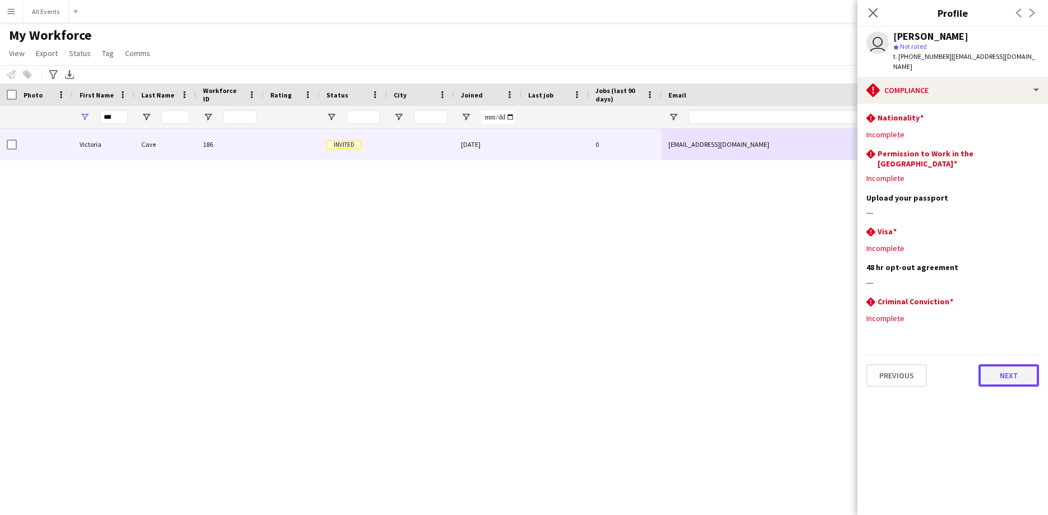
click at [992, 364] on button "Next" at bounding box center [1008, 375] width 61 height 22
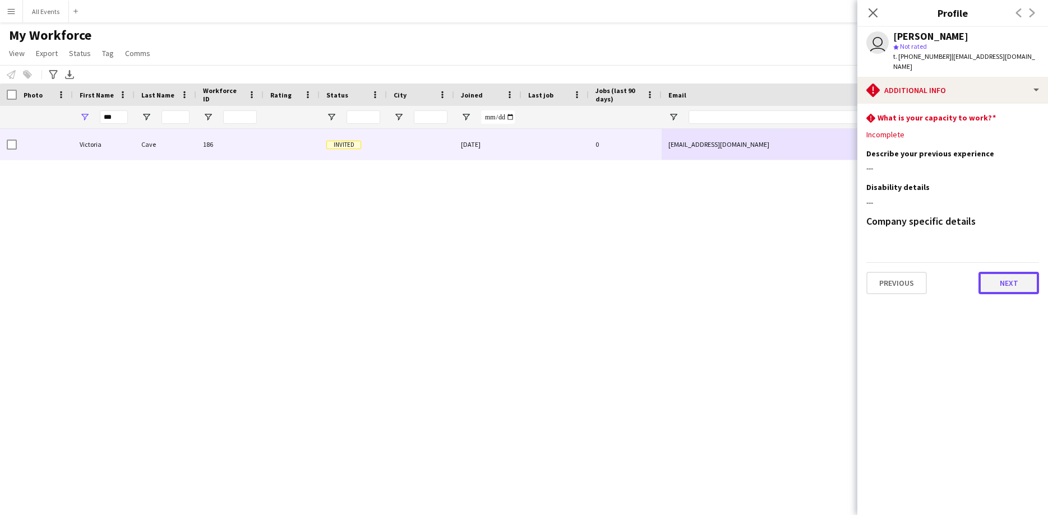
click at [994, 276] on button "Next" at bounding box center [1008, 283] width 61 height 22
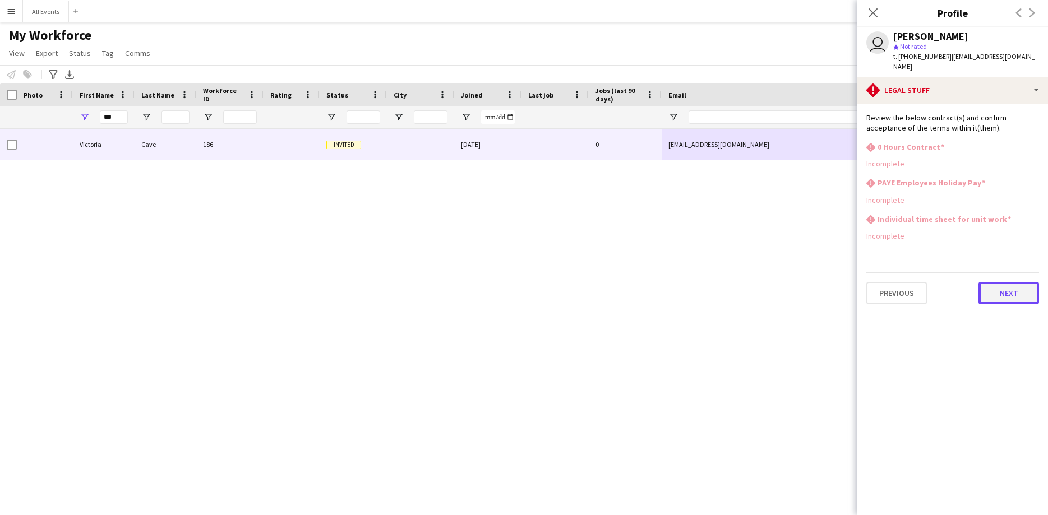
click at [999, 292] on button "Next" at bounding box center [1008, 293] width 61 height 22
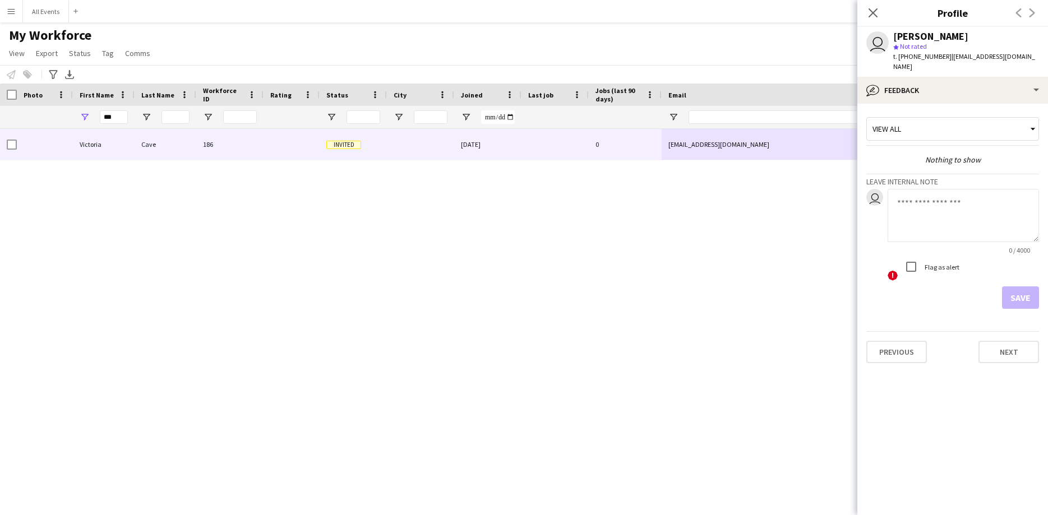
drag, startPoint x: 1034, startPoint y: 54, endPoint x: 947, endPoint y: 62, distance: 87.8
click at [947, 62] on div "user [PERSON_NAME] star Not rated t. [PHONE_NUMBER] | [EMAIL_ADDRESS][DOMAIN_NA…" at bounding box center [952, 52] width 191 height 50
copy span "[EMAIL_ADDRESS][DOMAIN_NAME]"
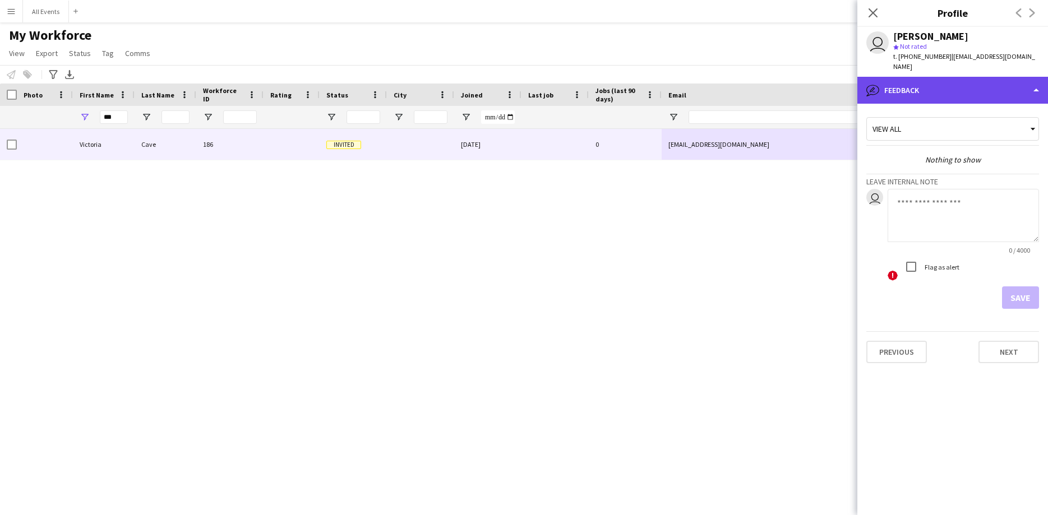
click at [932, 77] on div "bubble-pencil Feedback" at bounding box center [952, 90] width 191 height 27
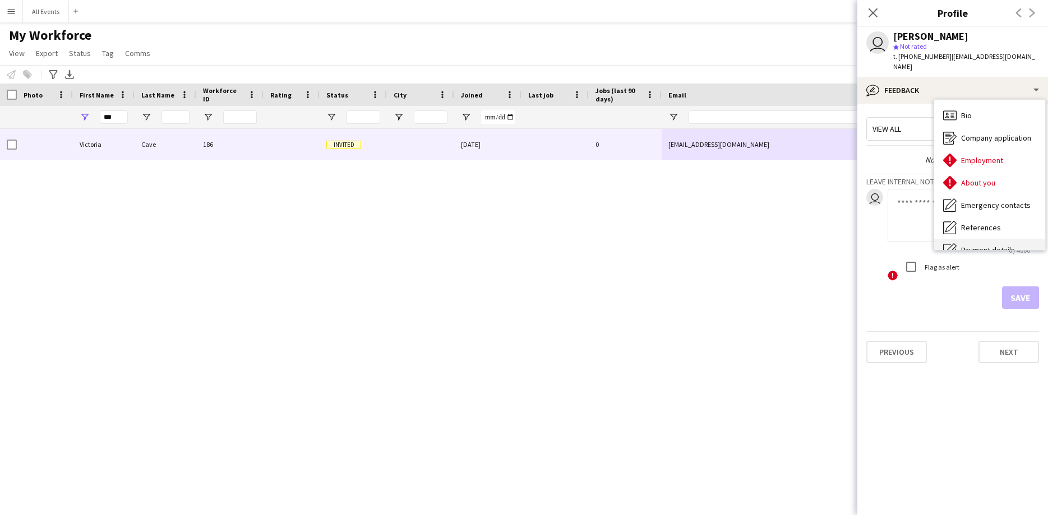
click at [982, 239] on div "Payment details Payment details" at bounding box center [989, 250] width 111 height 22
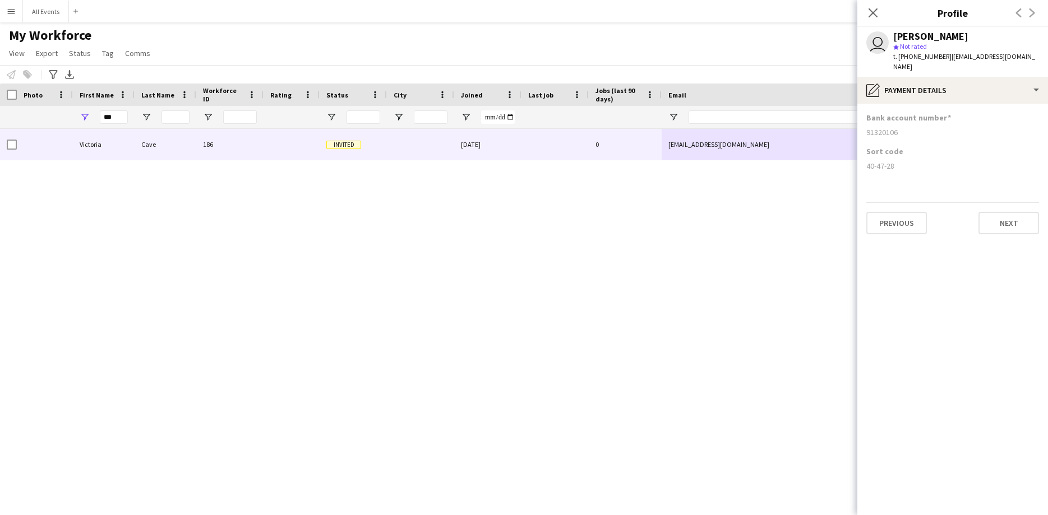
drag, startPoint x: 897, startPoint y: 121, endPoint x: 862, endPoint y: 122, distance: 35.3
click at [862, 122] on app-section-data-types "Bank account number [FINANCIAL_ID] Sort code [FINANCIAL_ID] Previous Next" at bounding box center [952, 310] width 191 height 412
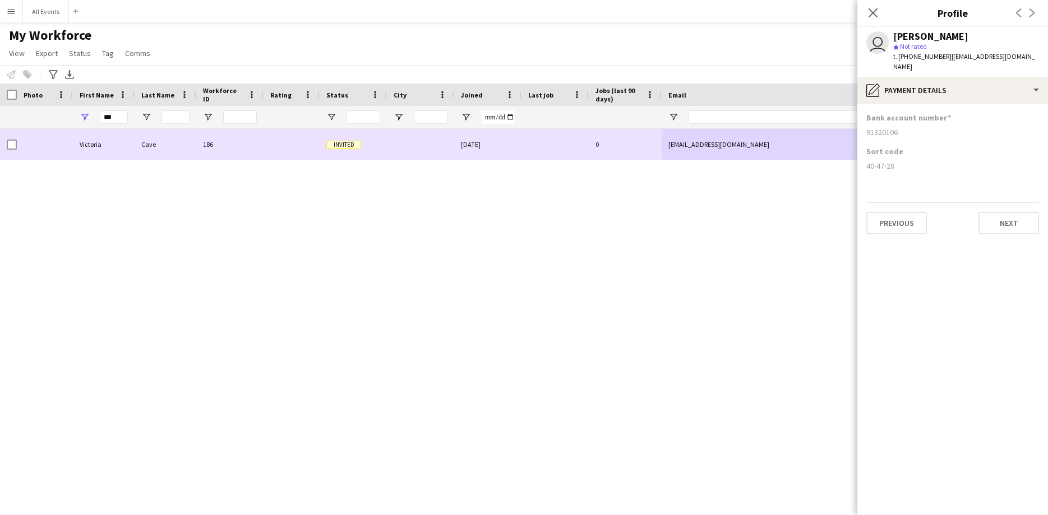
copy div "91320106"
